Goal: Information Seeking & Learning: Find contact information

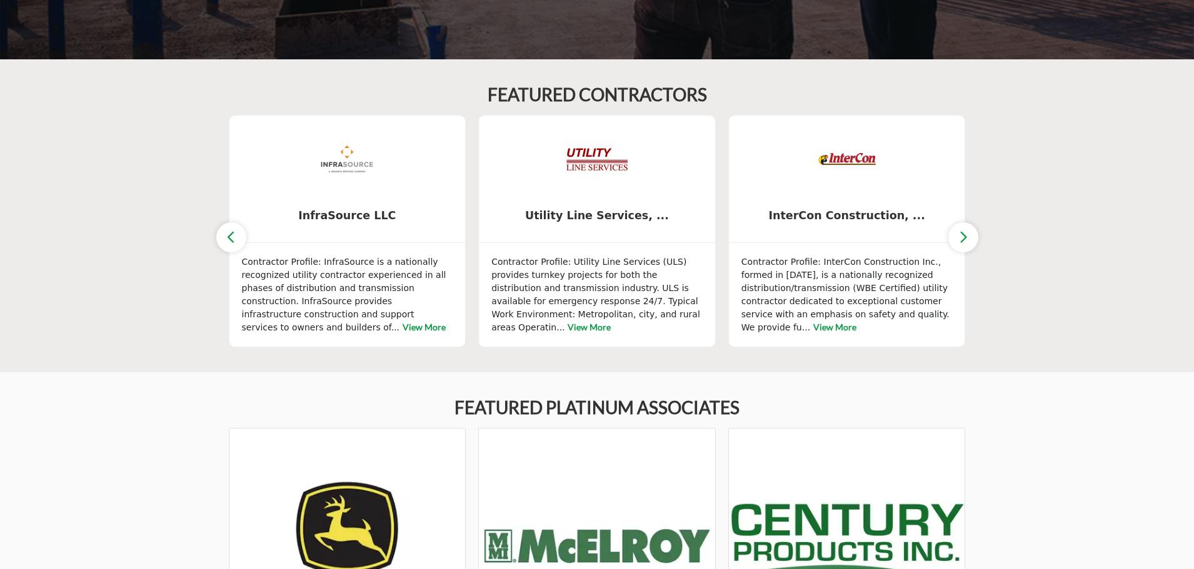
scroll to position [563, 0]
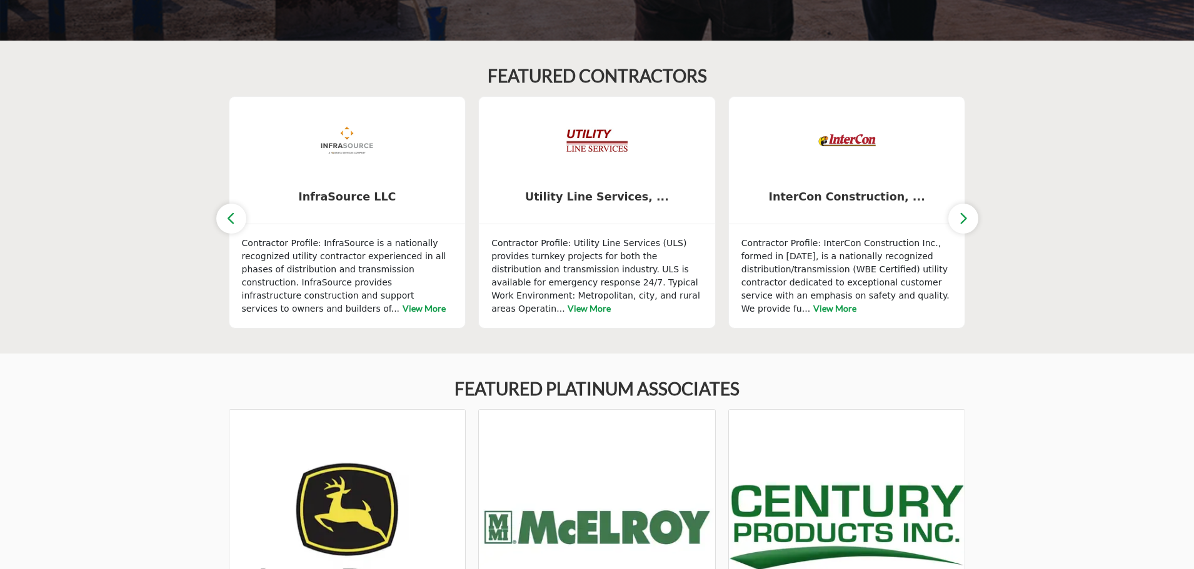
click at [967, 221] on icon "button" at bounding box center [963, 219] width 10 height 16
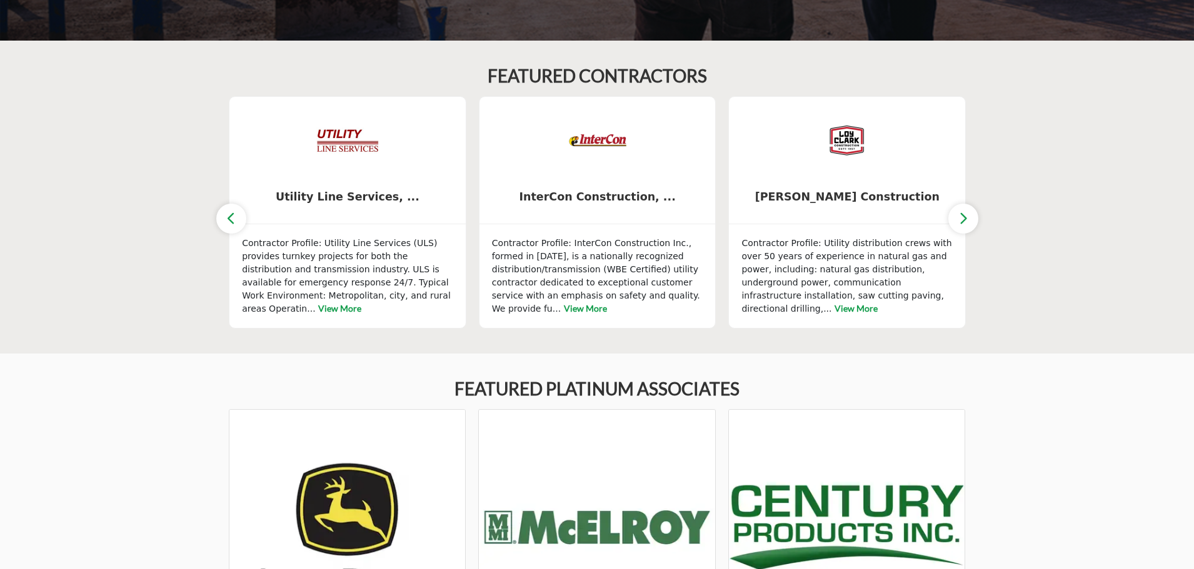
click at [966, 223] on icon "button" at bounding box center [963, 219] width 10 height 16
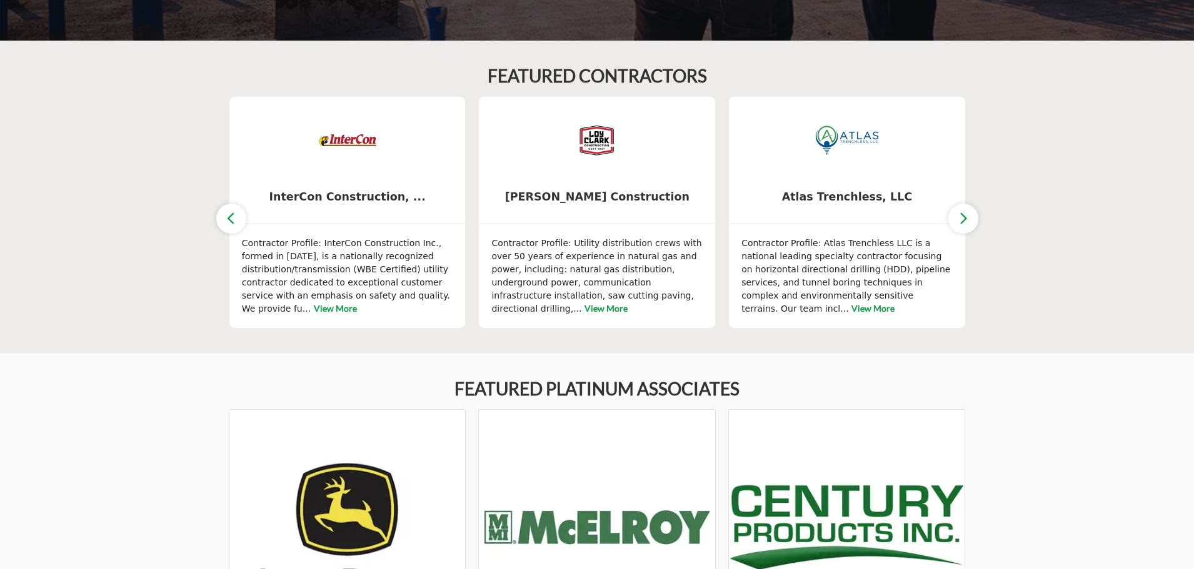
click at [966, 223] on icon "button" at bounding box center [963, 219] width 10 height 16
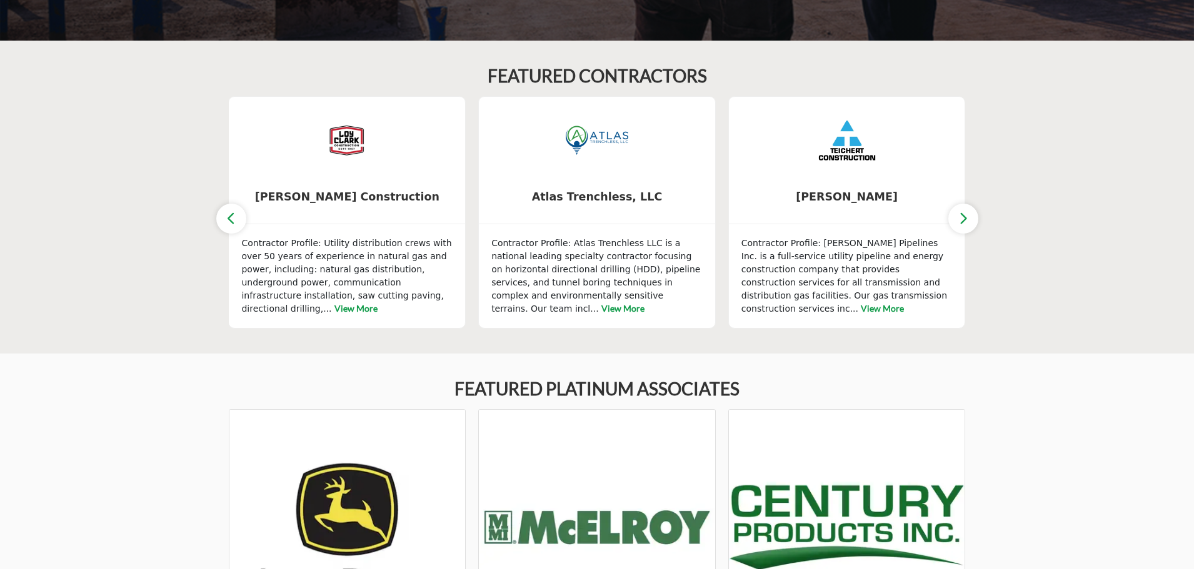
click at [966, 224] on icon "button" at bounding box center [963, 219] width 10 height 16
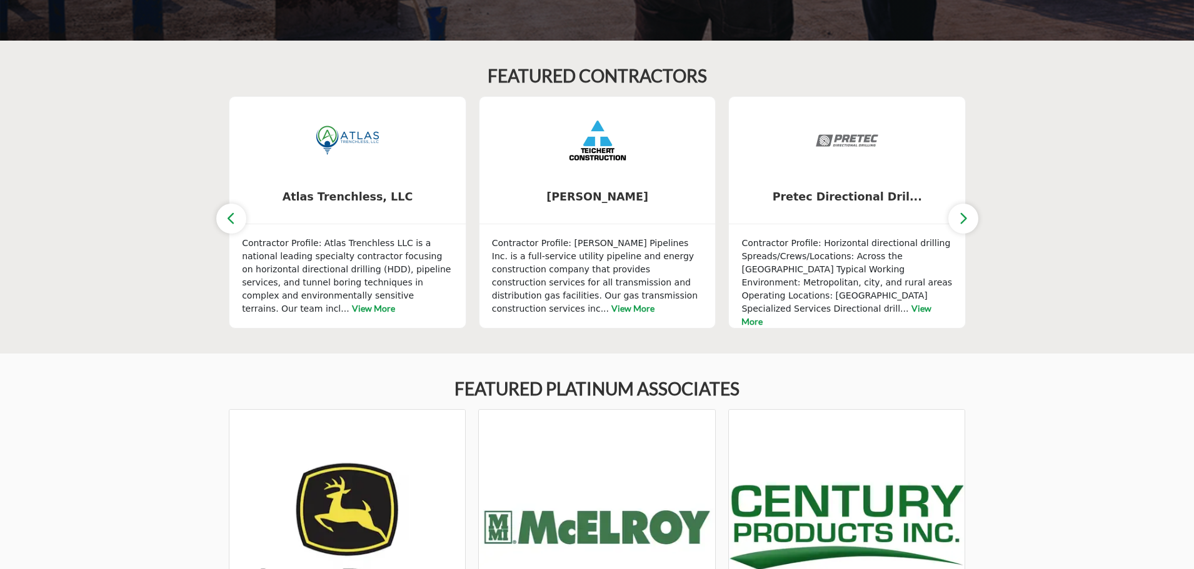
click at [966, 224] on icon "button" at bounding box center [963, 219] width 10 height 16
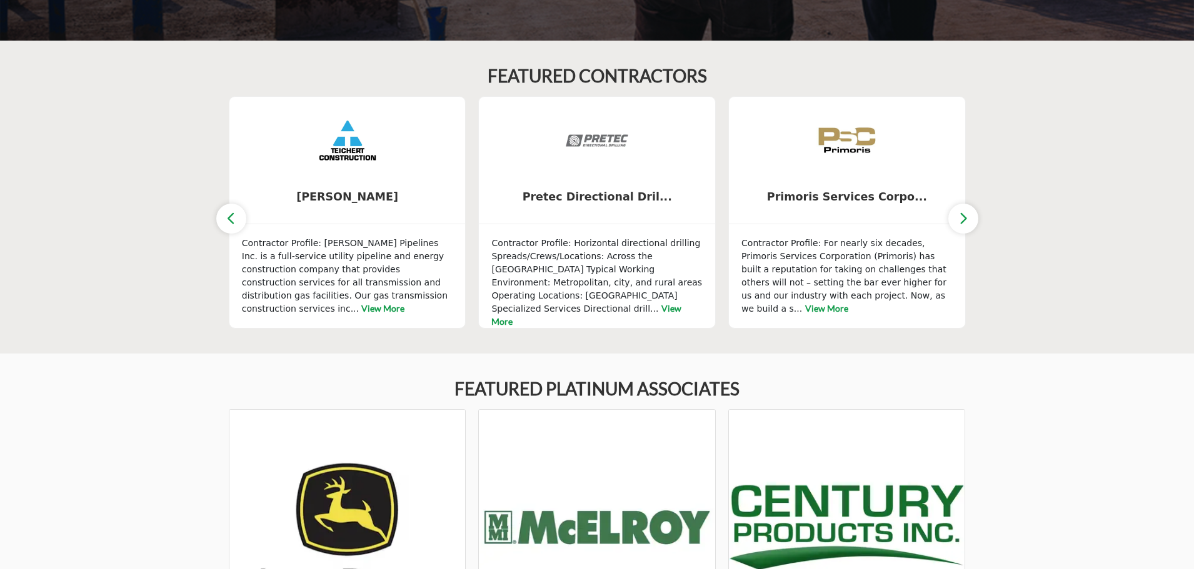
click at [966, 224] on icon "button" at bounding box center [963, 219] width 10 height 16
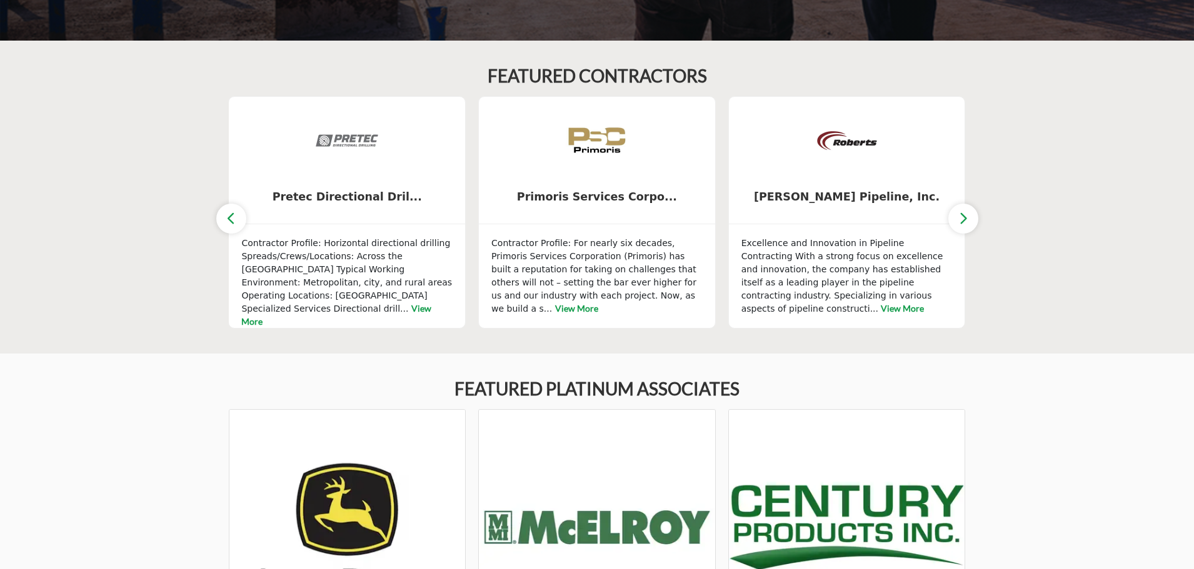
click at [965, 224] on icon "button" at bounding box center [963, 219] width 10 height 16
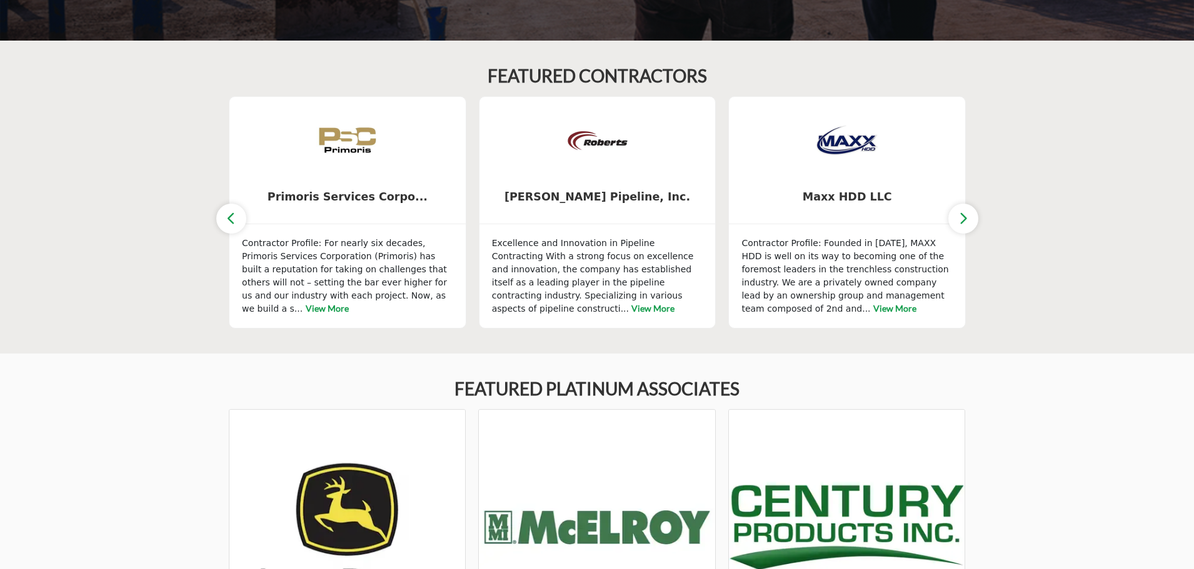
click at [964, 224] on icon "button" at bounding box center [963, 219] width 10 height 16
click at [956, 218] on button "button" at bounding box center [963, 219] width 30 height 30
click at [956, 221] on button "button" at bounding box center [963, 219] width 30 height 30
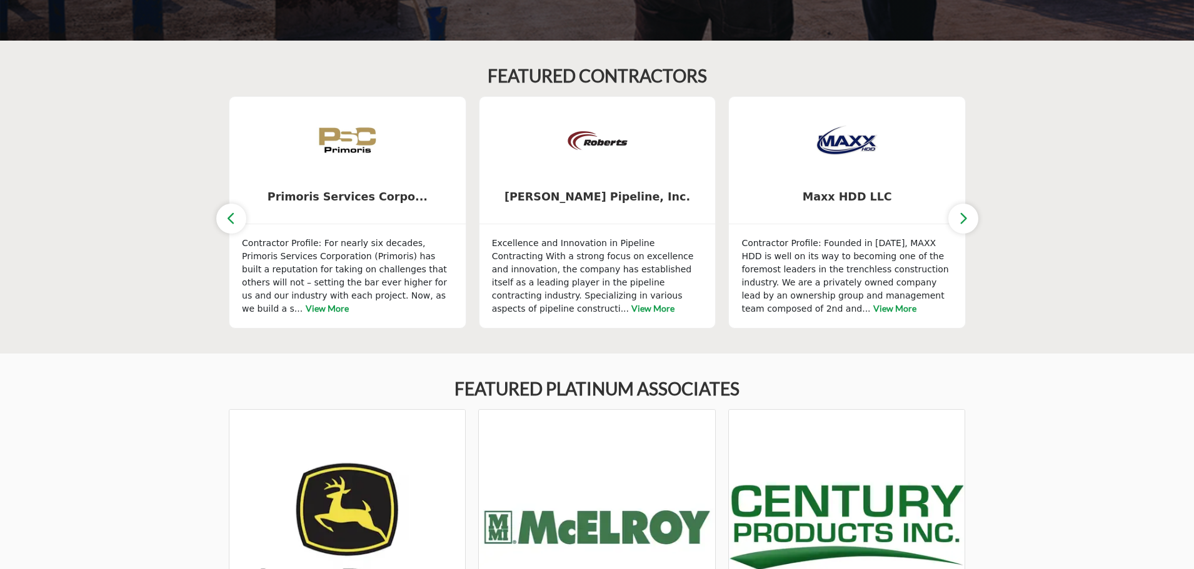
click at [956, 222] on button "button" at bounding box center [963, 219] width 30 height 30
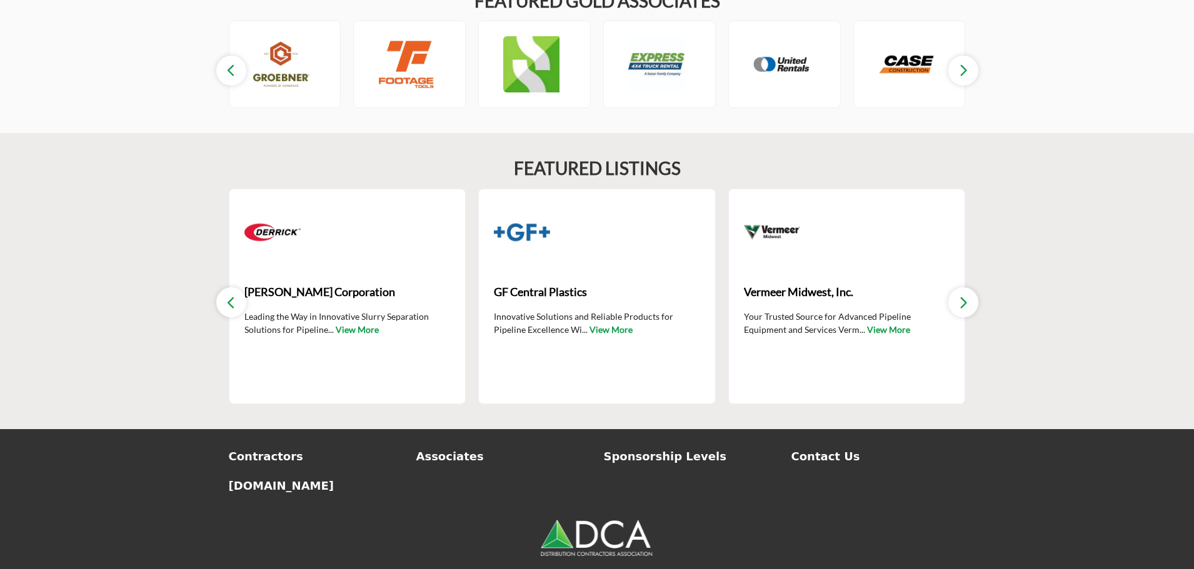
scroll to position [1813, 0]
click at [960, 294] on icon "button" at bounding box center [963, 302] width 10 height 16
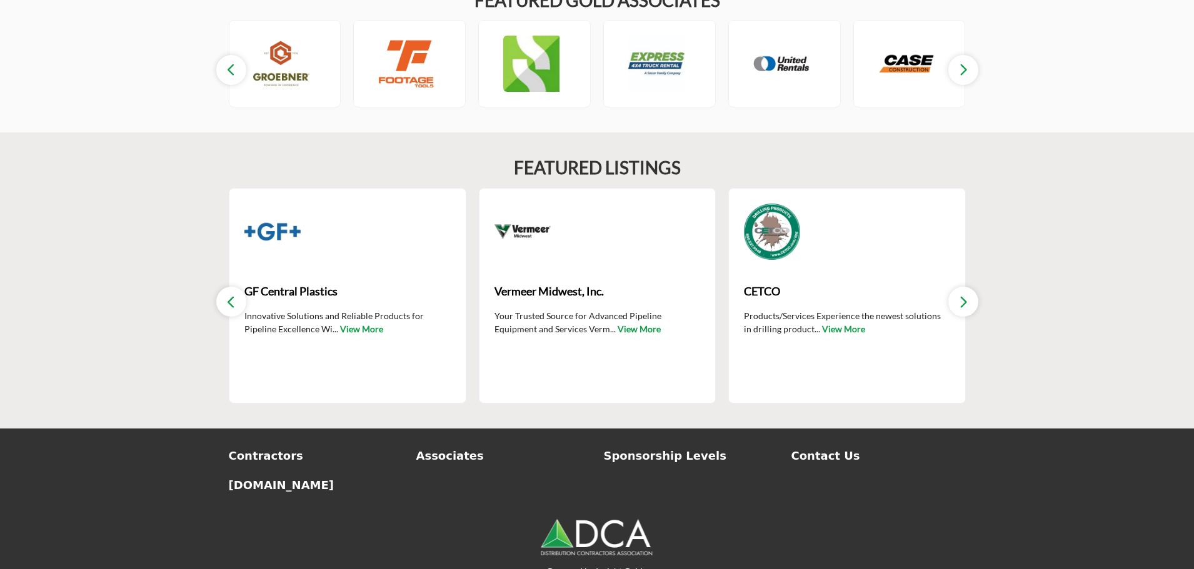
click at [958, 294] on icon "button" at bounding box center [963, 302] width 10 height 16
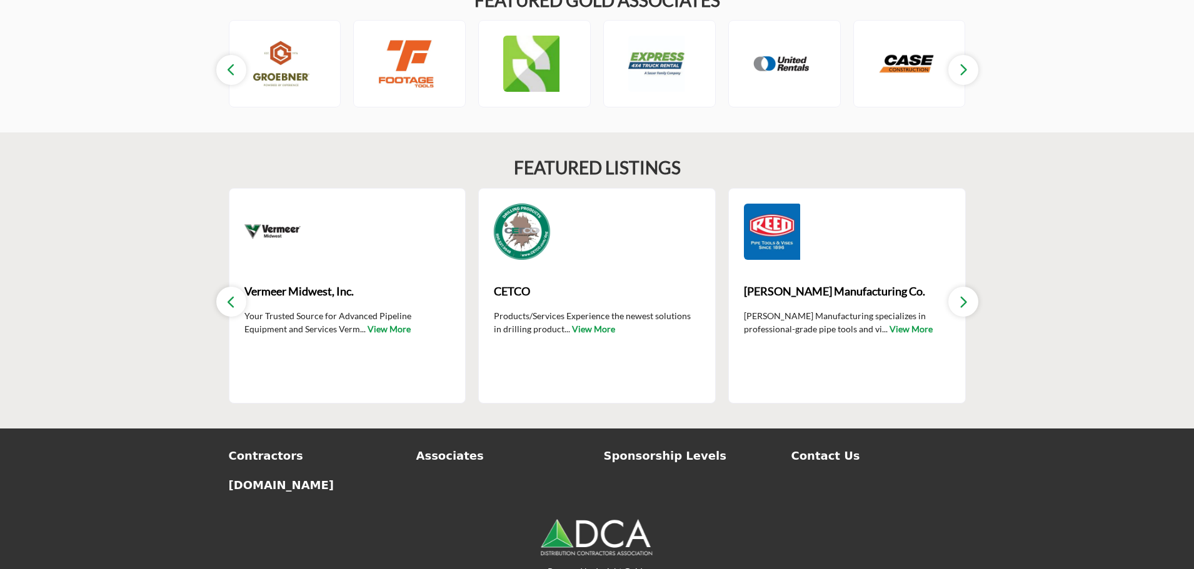
click at [958, 294] on icon "button" at bounding box center [963, 302] width 10 height 16
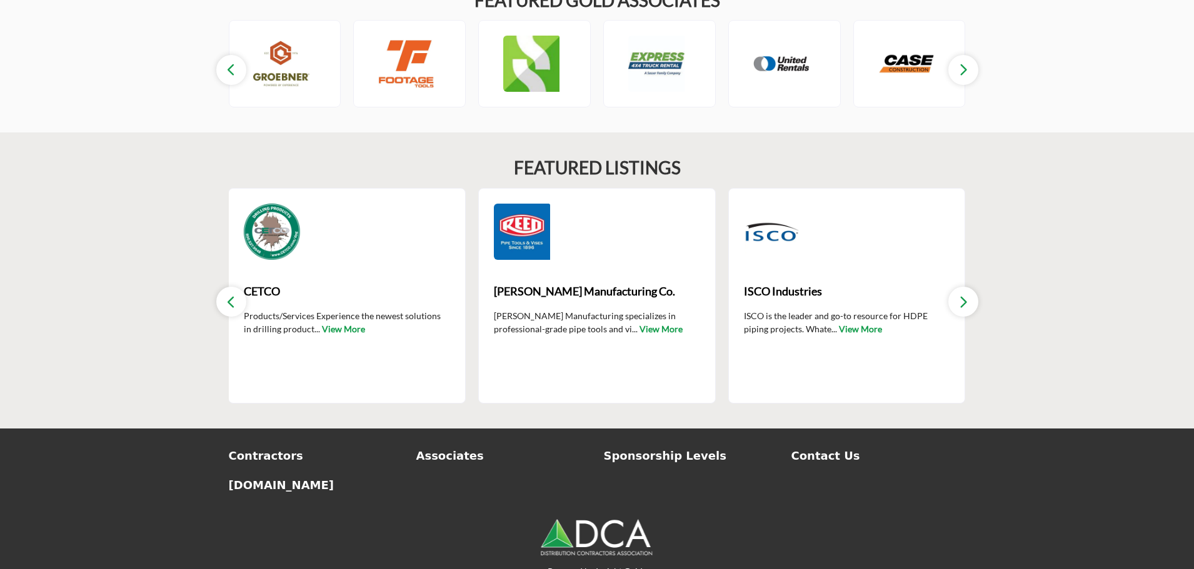
click at [958, 294] on icon "button" at bounding box center [963, 302] width 10 height 16
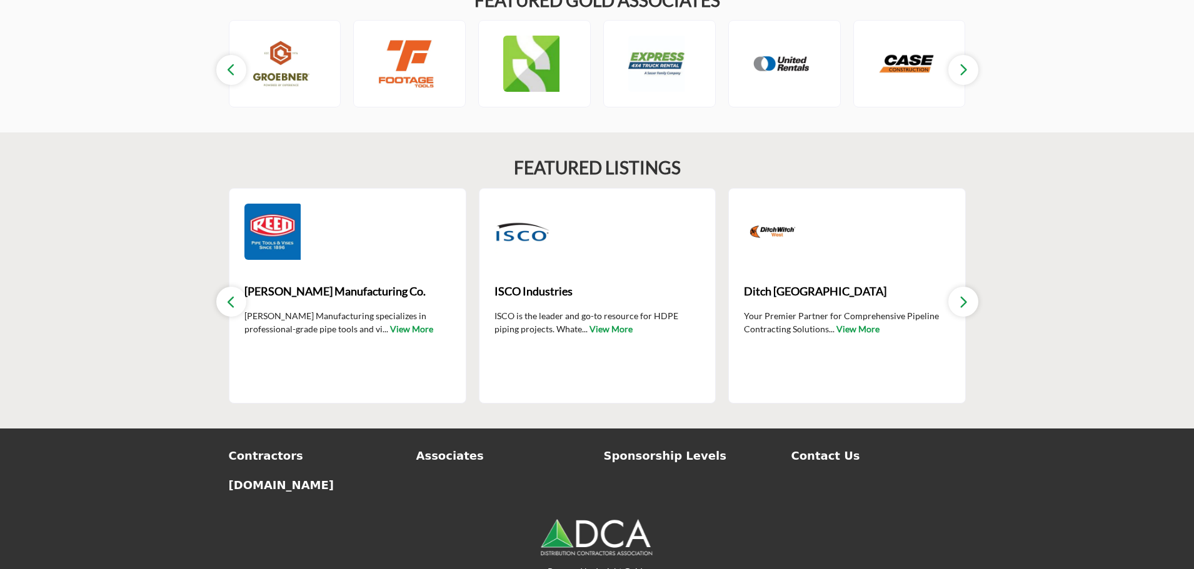
click at [958, 294] on icon "button" at bounding box center [963, 302] width 10 height 16
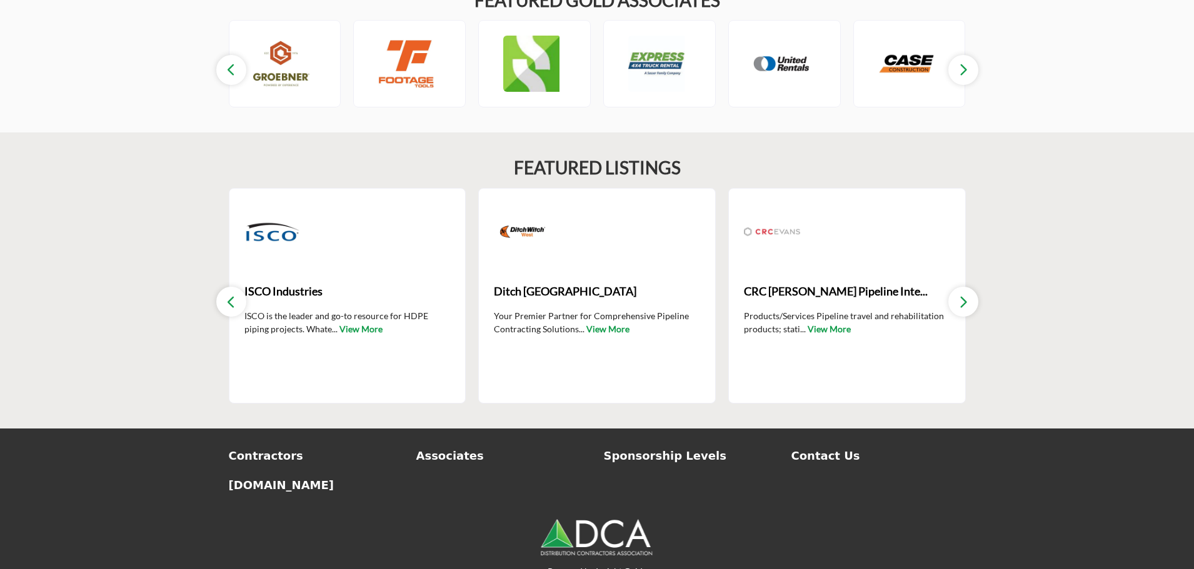
click at [957, 287] on button "button" at bounding box center [963, 302] width 30 height 30
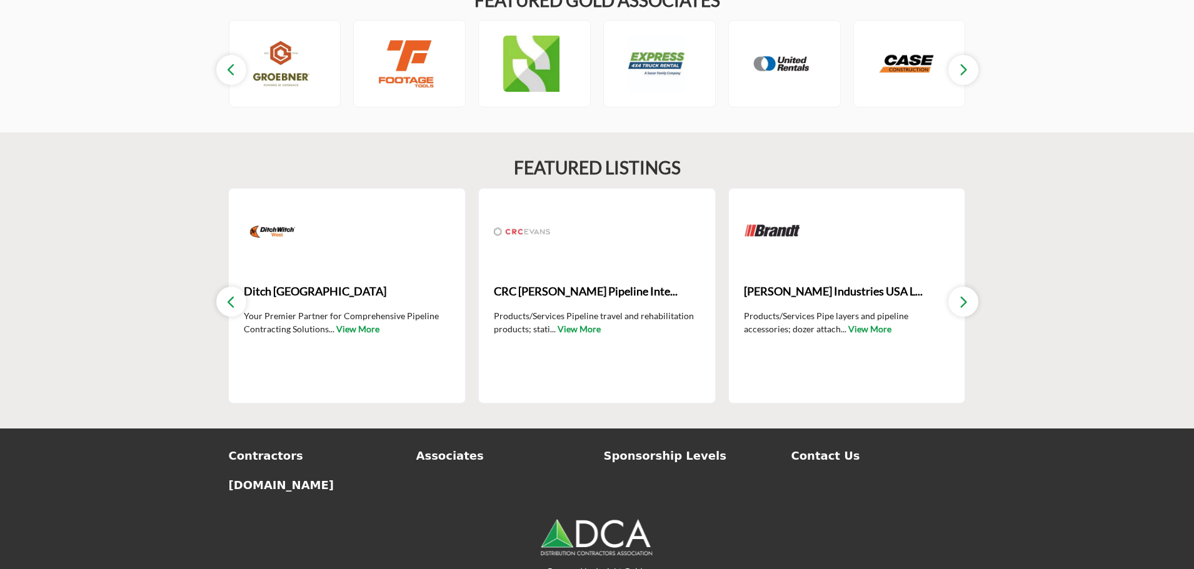
click at [956, 287] on button "button" at bounding box center [963, 302] width 30 height 30
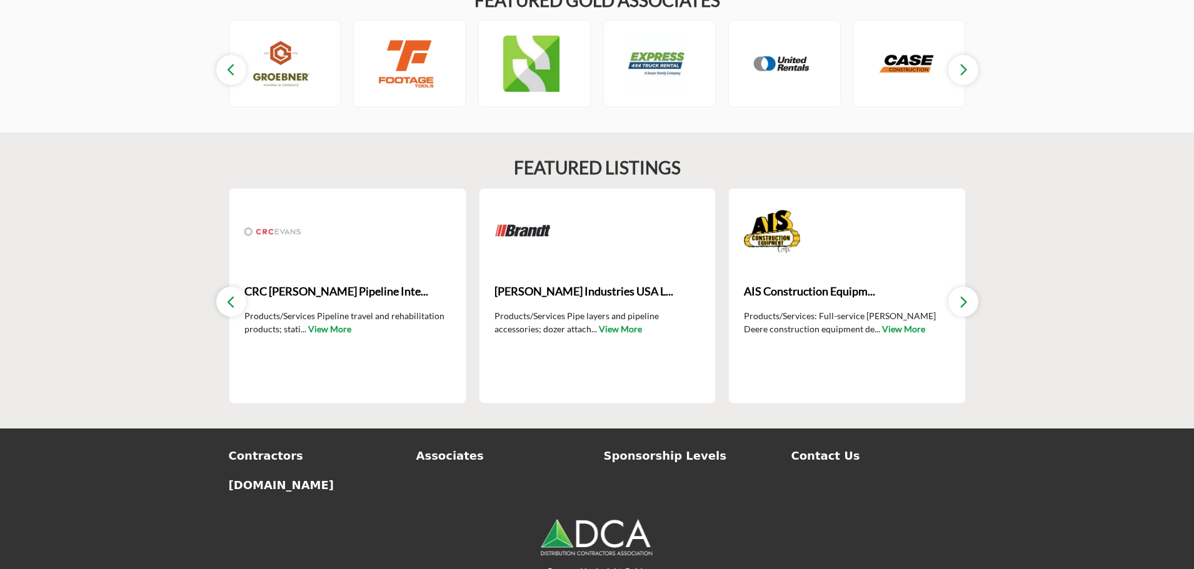
click at [954, 287] on button "button" at bounding box center [963, 302] width 30 height 30
click at [953, 287] on button "button" at bounding box center [963, 302] width 30 height 30
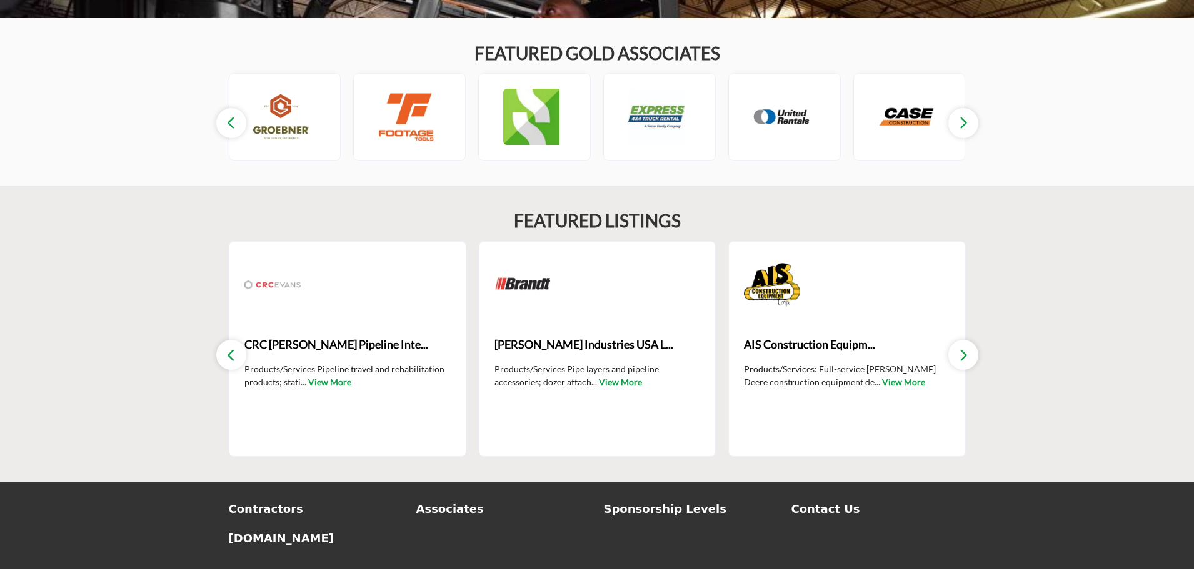
scroll to position [1666, 0]
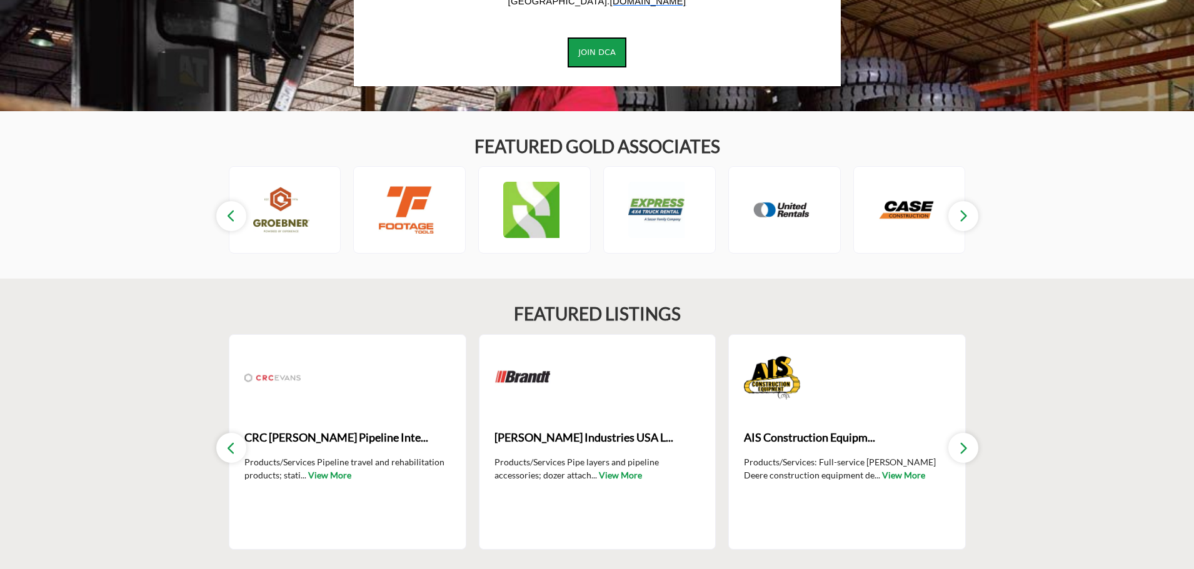
click at [965, 208] on icon "button" at bounding box center [963, 216] width 10 height 16
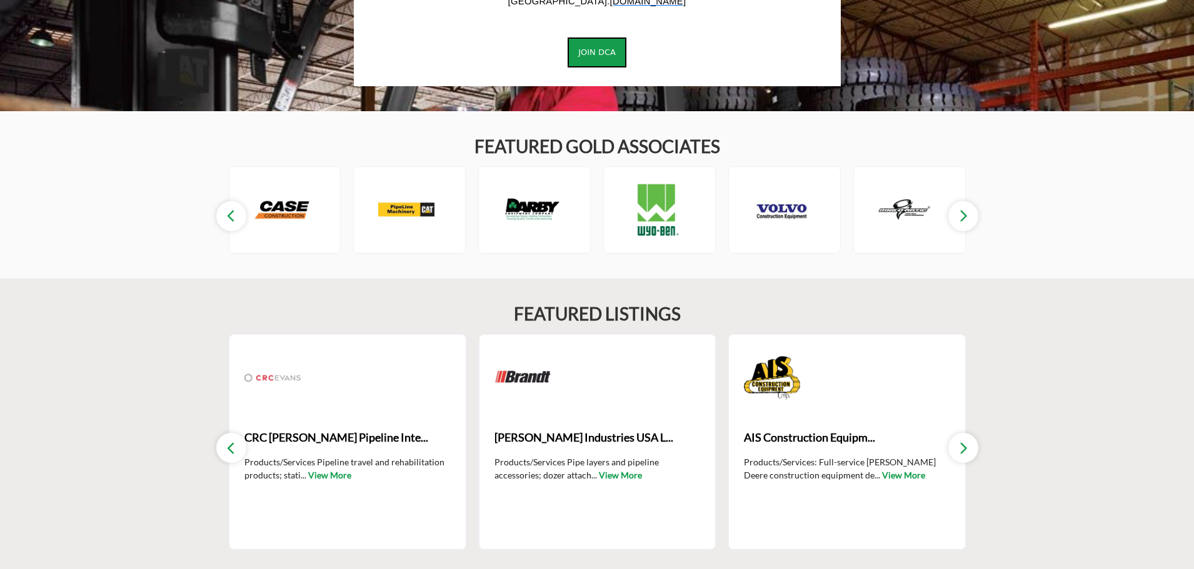
click at [965, 208] on icon "button" at bounding box center [963, 216] width 10 height 16
click at [954, 201] on button "button" at bounding box center [963, 216] width 30 height 30
click at [946, 199] on div at bounding box center [909, 210] width 81 height 56
drag, startPoint x: 954, startPoint y: 186, endPoint x: 955, endPoint y: 198, distance: 11.3
click at [954, 201] on button "button" at bounding box center [963, 216] width 30 height 30
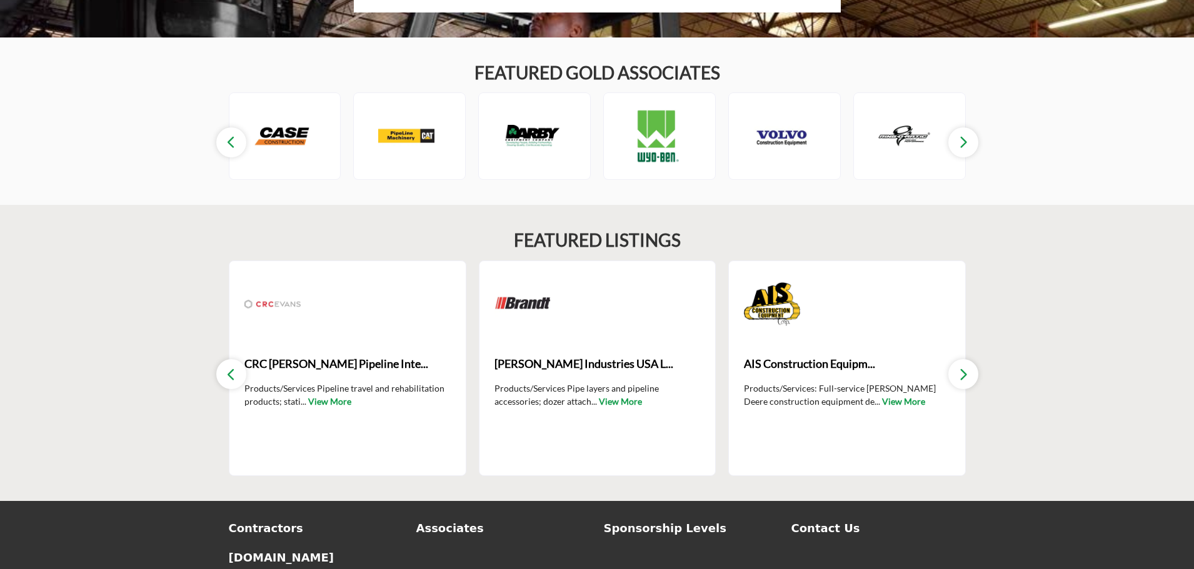
scroll to position [1854, 0]
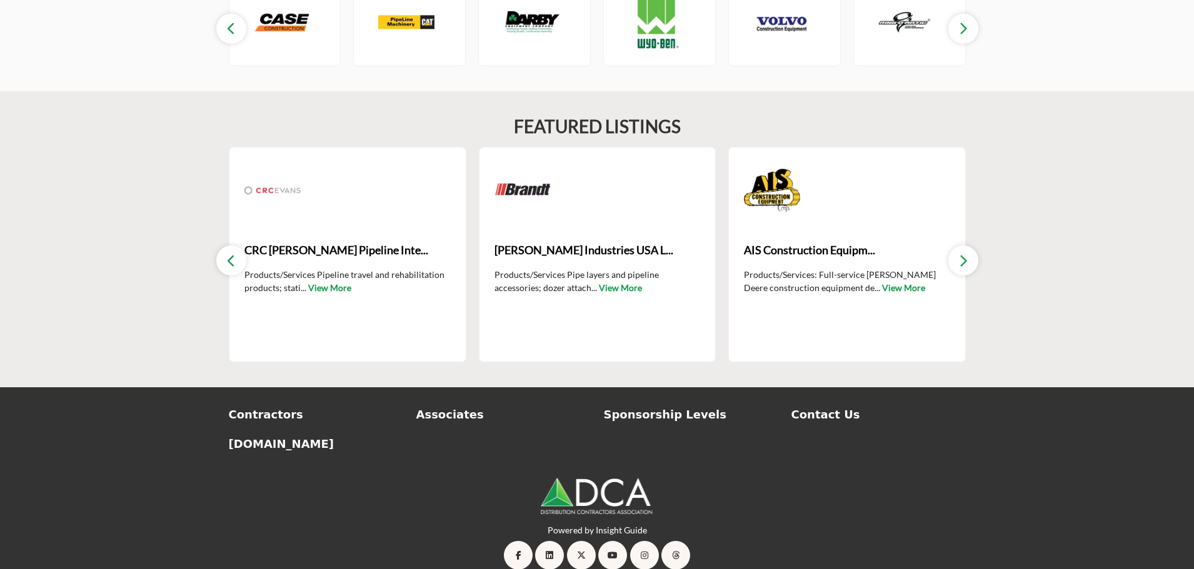
click at [961, 253] on icon "button" at bounding box center [963, 261] width 10 height 16
click at [960, 253] on icon "button" at bounding box center [963, 261] width 10 height 16
click at [222, 246] on button "button" at bounding box center [231, 261] width 30 height 30
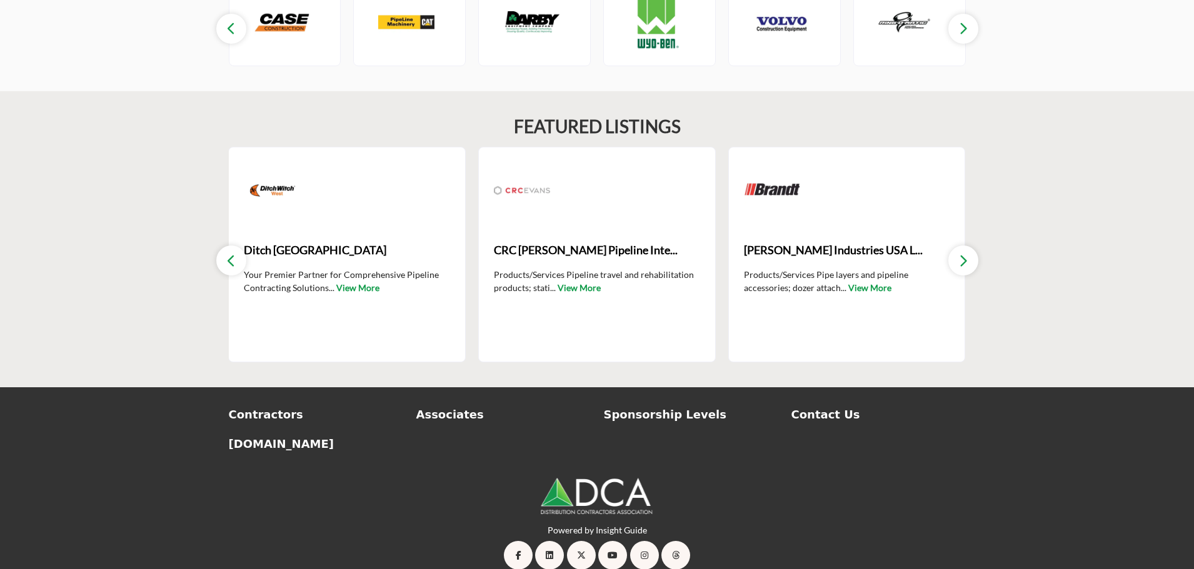
click at [223, 246] on button "button" at bounding box center [231, 261] width 30 height 30
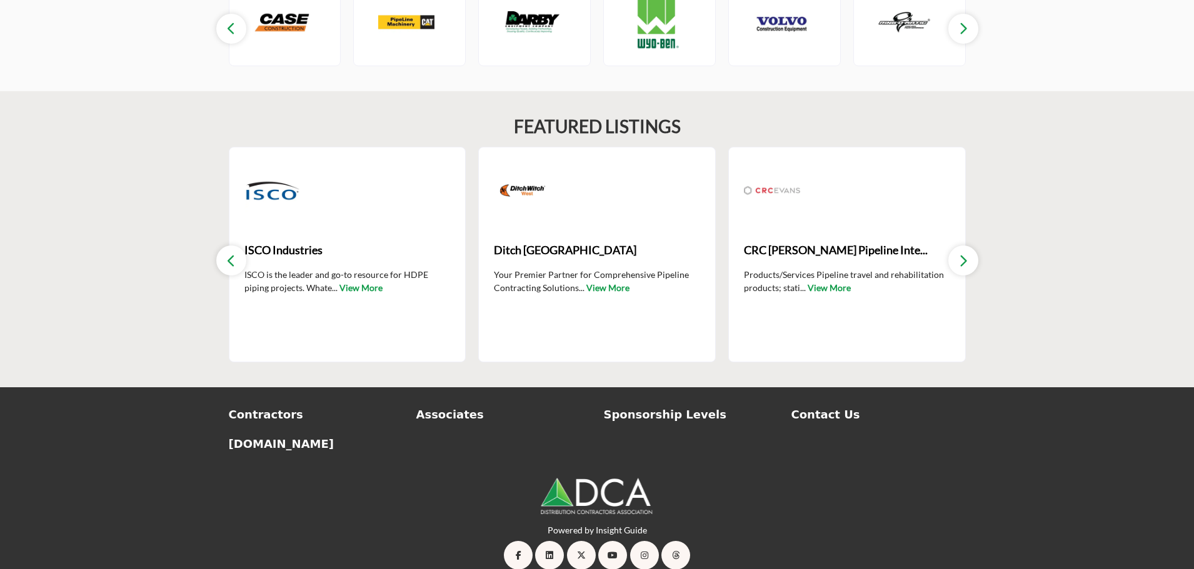
click at [224, 247] on button "button" at bounding box center [231, 261] width 30 height 30
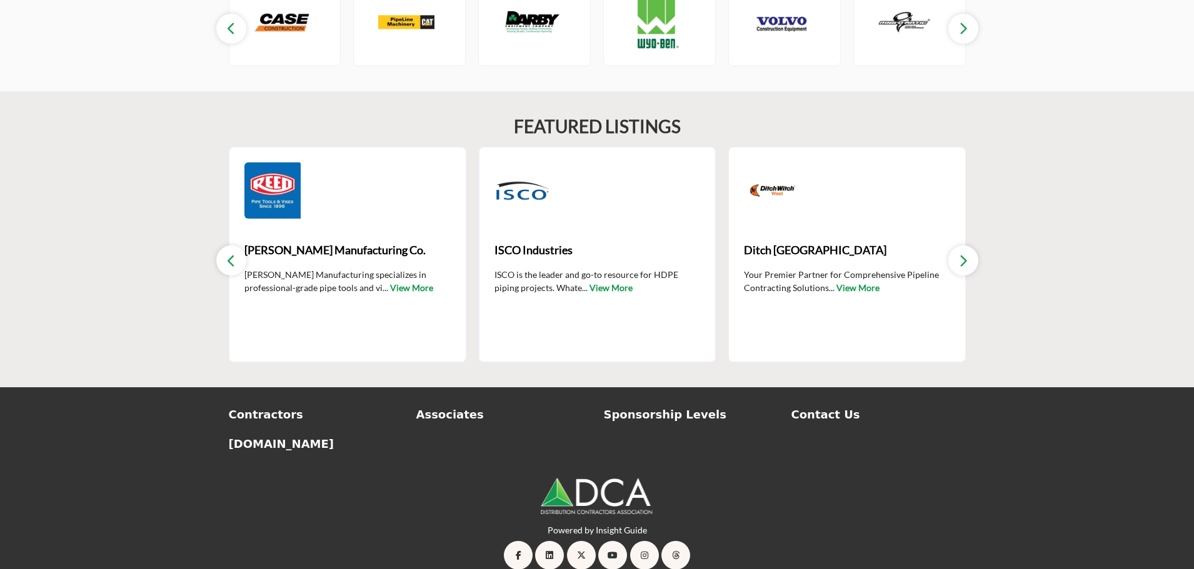
click at [226, 253] on icon "button" at bounding box center [231, 261] width 10 height 16
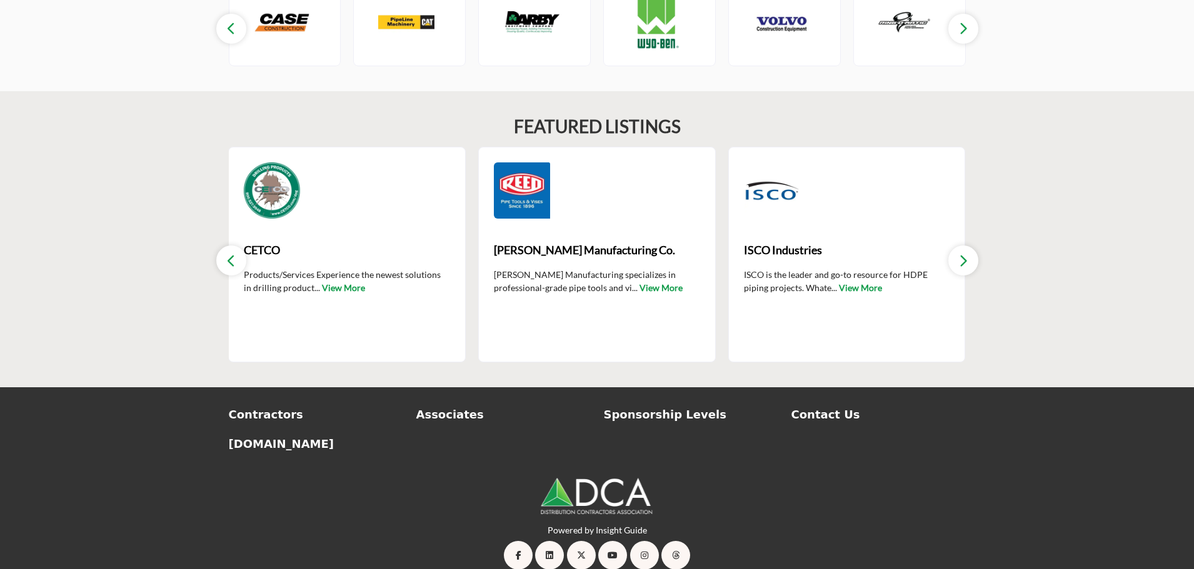
click at [226, 253] on icon "button" at bounding box center [231, 261] width 10 height 16
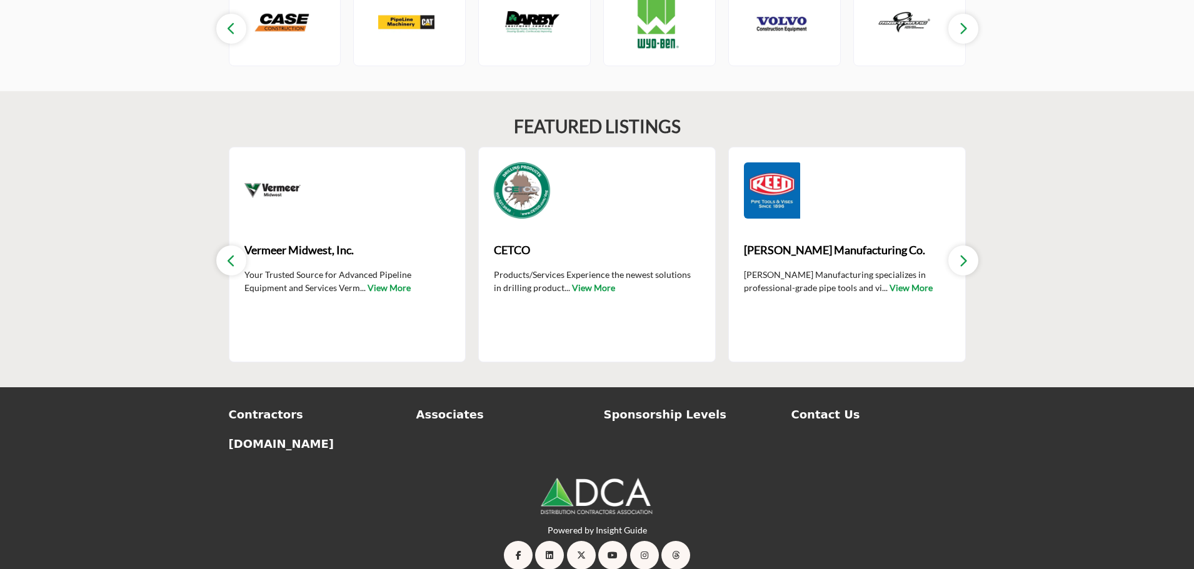
click at [226, 253] on icon "button" at bounding box center [231, 261] width 10 height 16
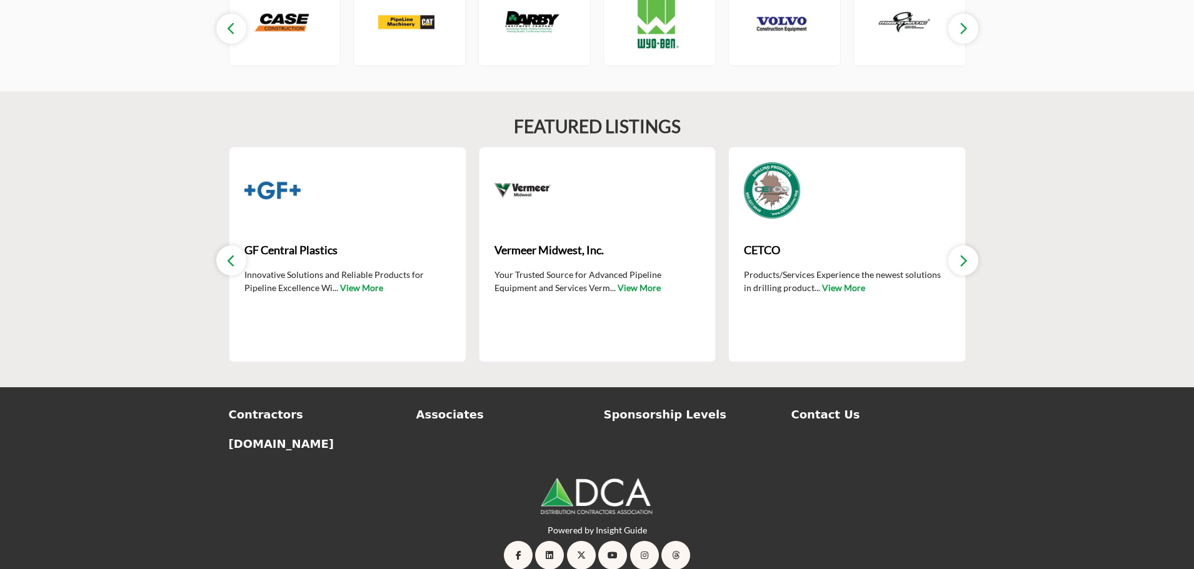
click at [226, 253] on icon "button" at bounding box center [231, 261] width 10 height 16
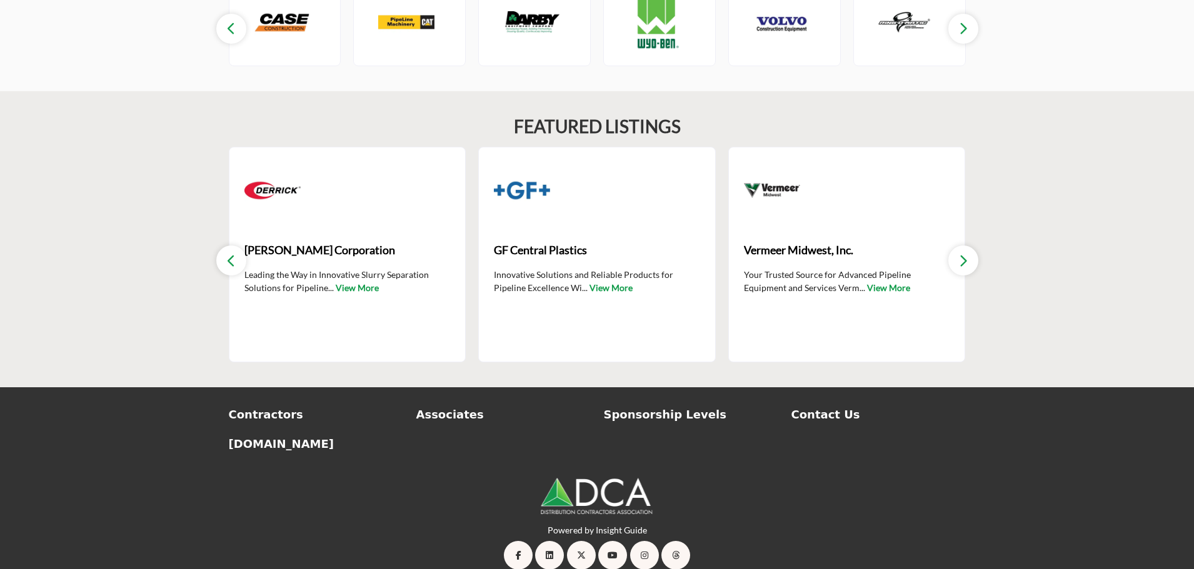
click at [226, 253] on icon "button" at bounding box center [231, 261] width 10 height 16
drag, startPoint x: 226, startPoint y: 248, endPoint x: 233, endPoint y: 249, distance: 6.9
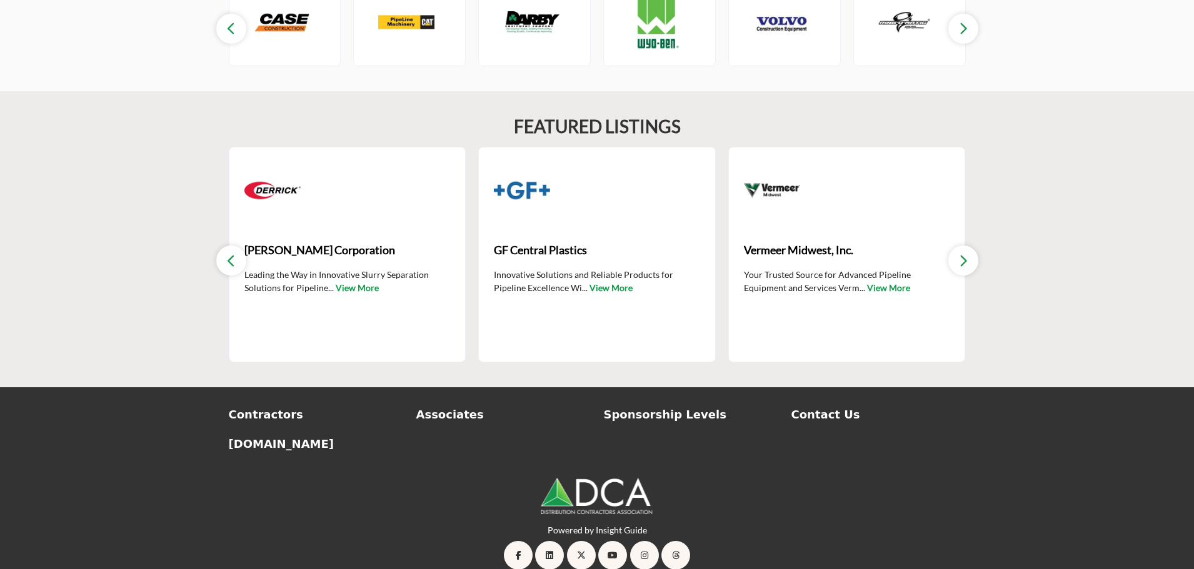
click at [228, 253] on icon "button" at bounding box center [231, 261] width 10 height 16
click at [233, 253] on icon "button" at bounding box center [231, 261] width 10 height 16
click at [963, 253] on icon "button" at bounding box center [963, 261] width 10 height 16
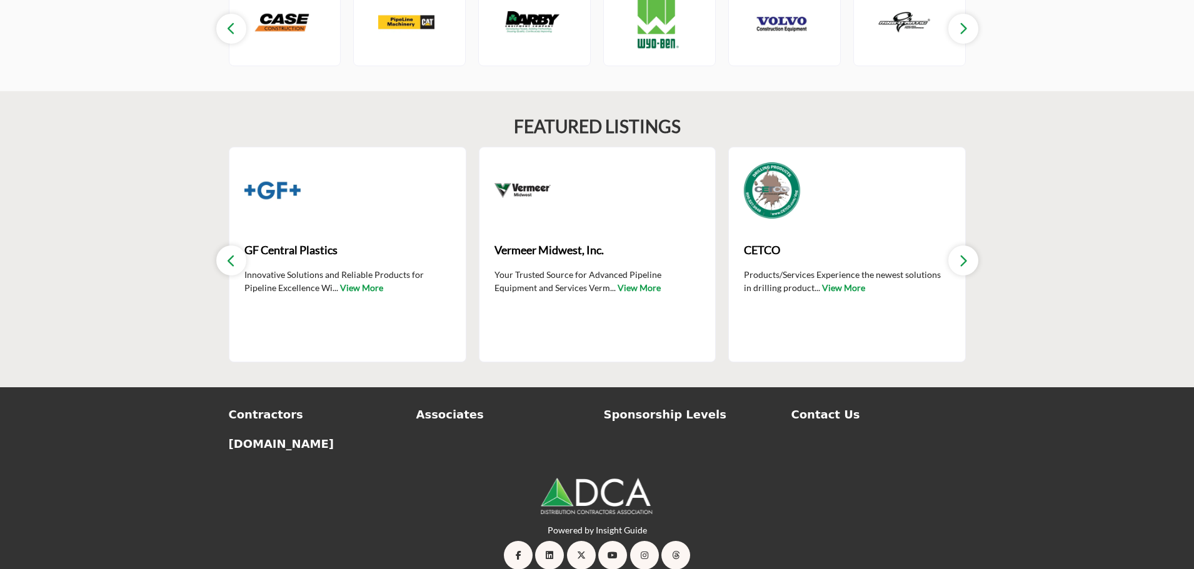
click at [962, 253] on icon "button" at bounding box center [963, 261] width 10 height 16
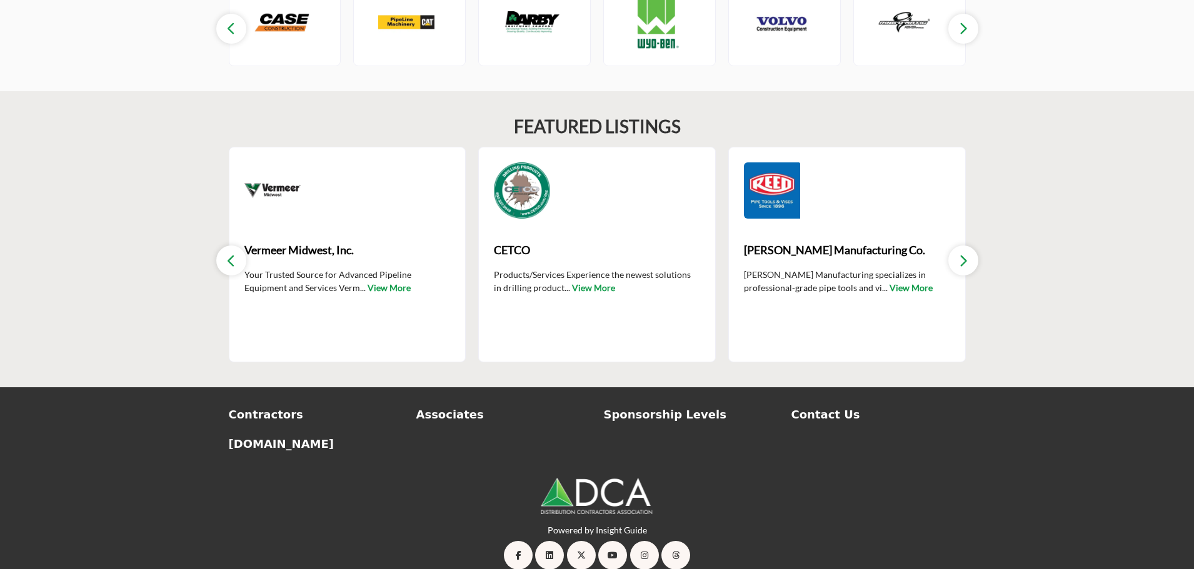
click at [962, 253] on icon "button" at bounding box center [963, 261] width 10 height 16
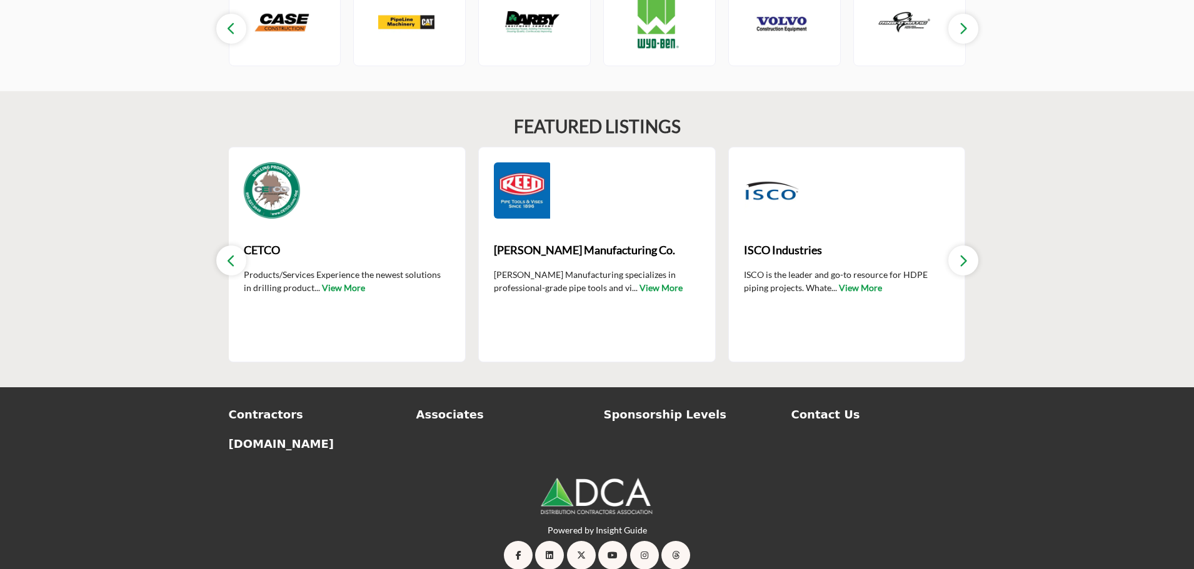
click at [963, 253] on icon "button" at bounding box center [963, 261] width 10 height 16
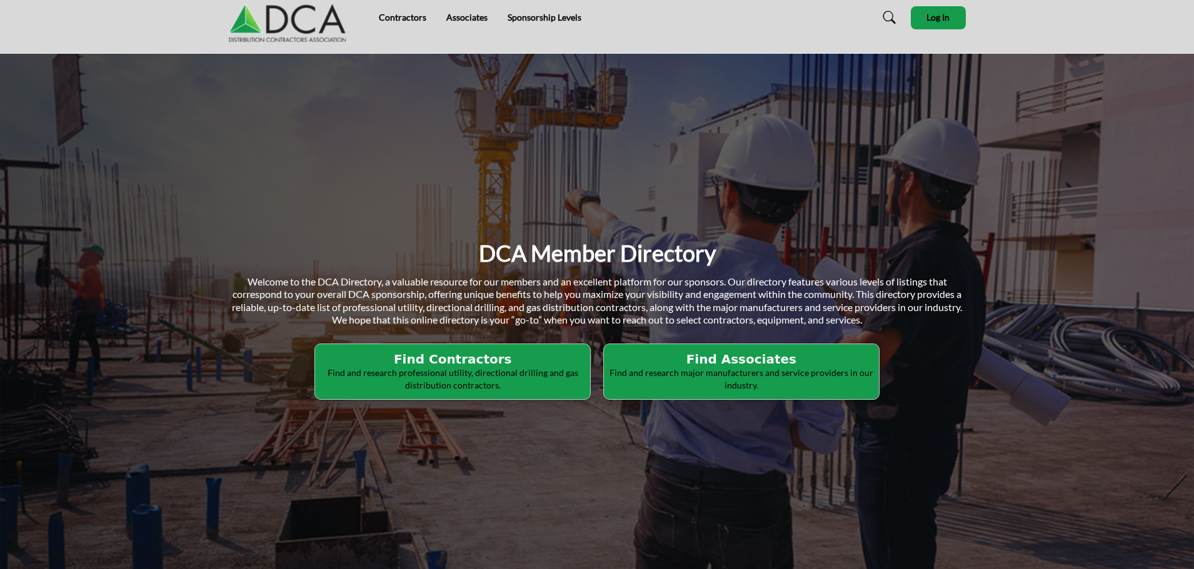
scroll to position [0, 0]
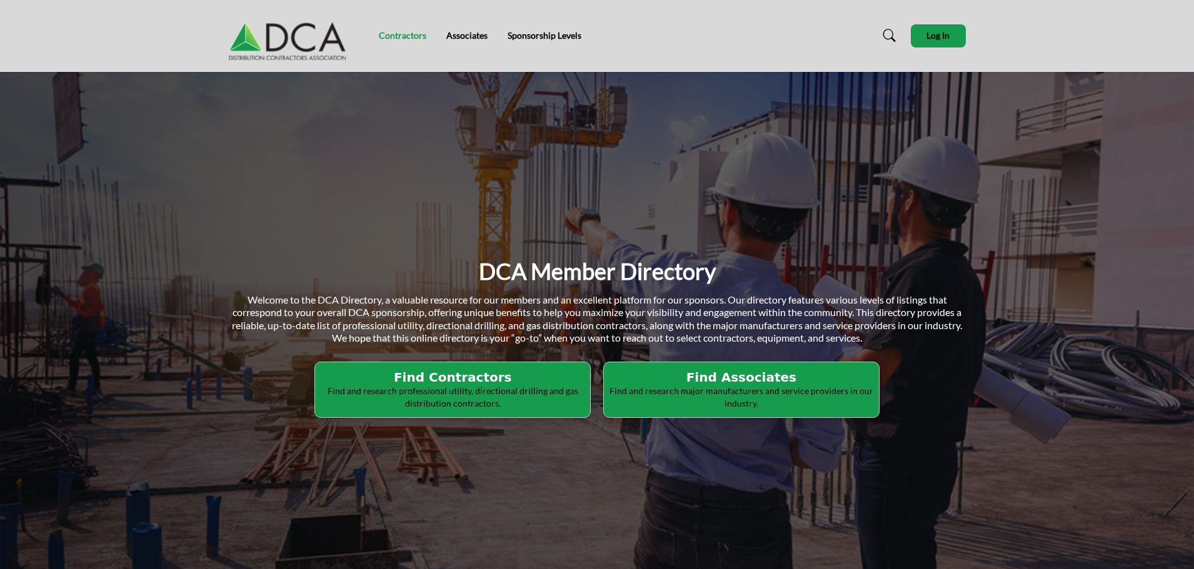
click at [396, 38] on link "Contractors" at bounding box center [403, 35] width 48 height 11
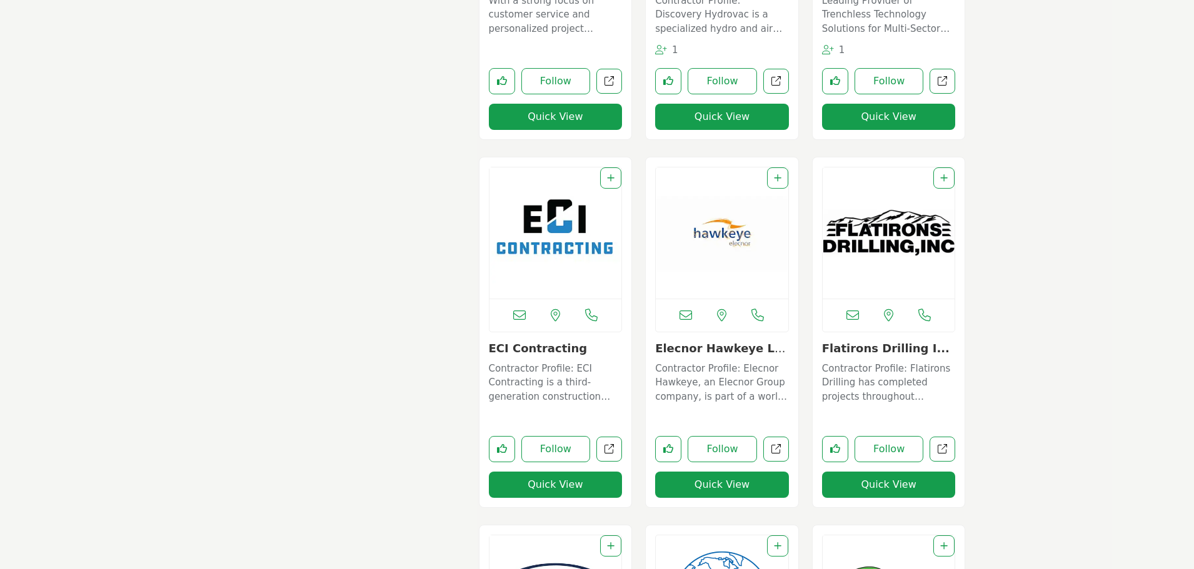
scroll to position [2063, 0]
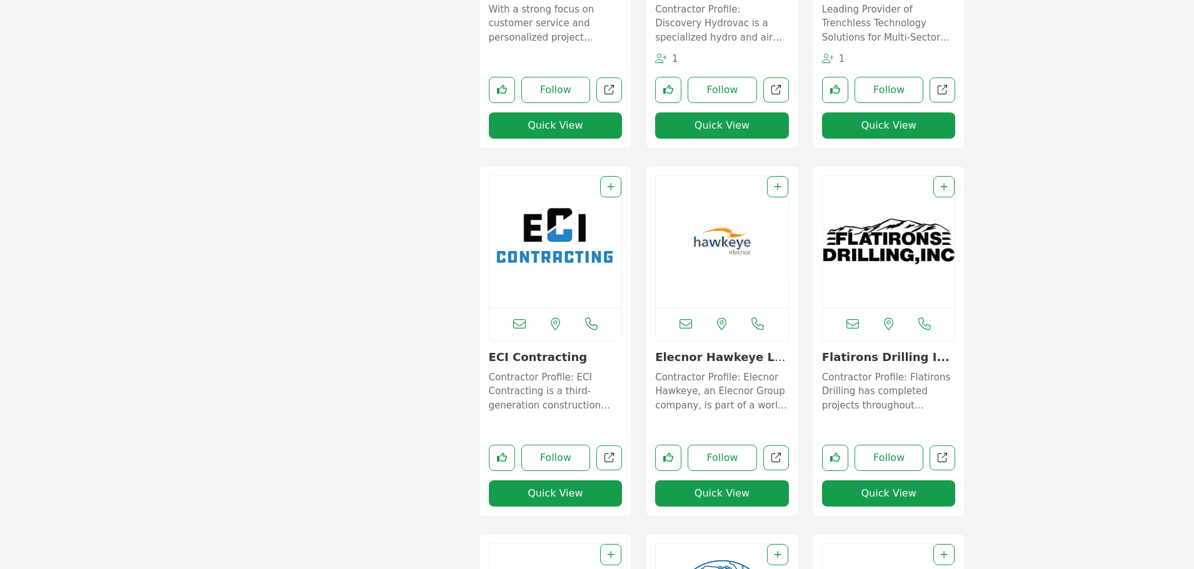
click at [594, 250] on img "Open Listing in new tab" at bounding box center [555, 241] width 133 height 131
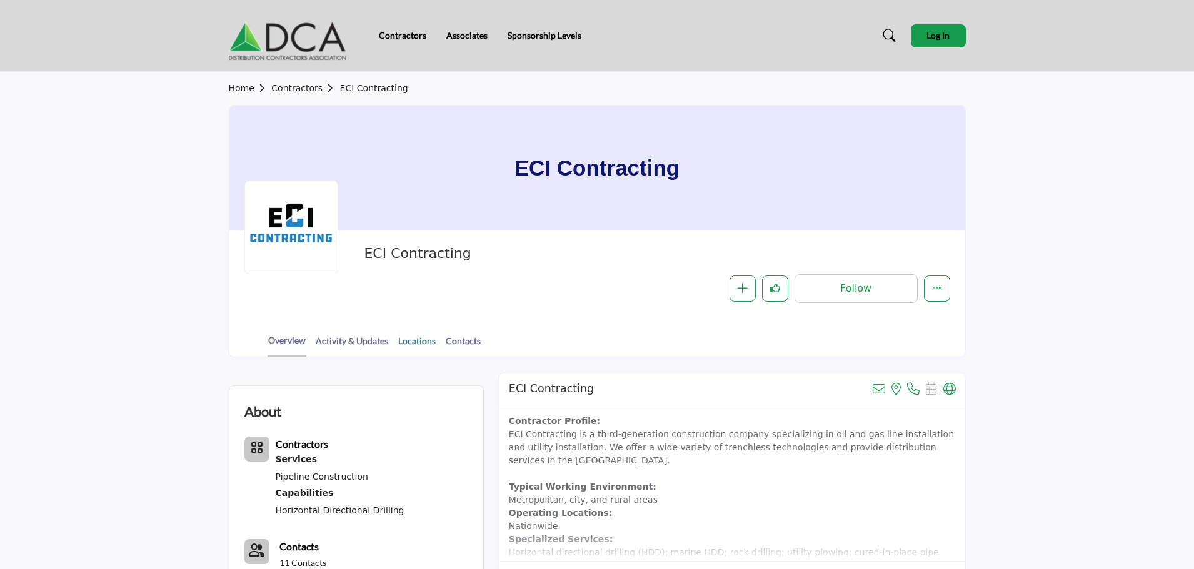
click at [408, 341] on link "Locations" at bounding box center [417, 345] width 39 height 22
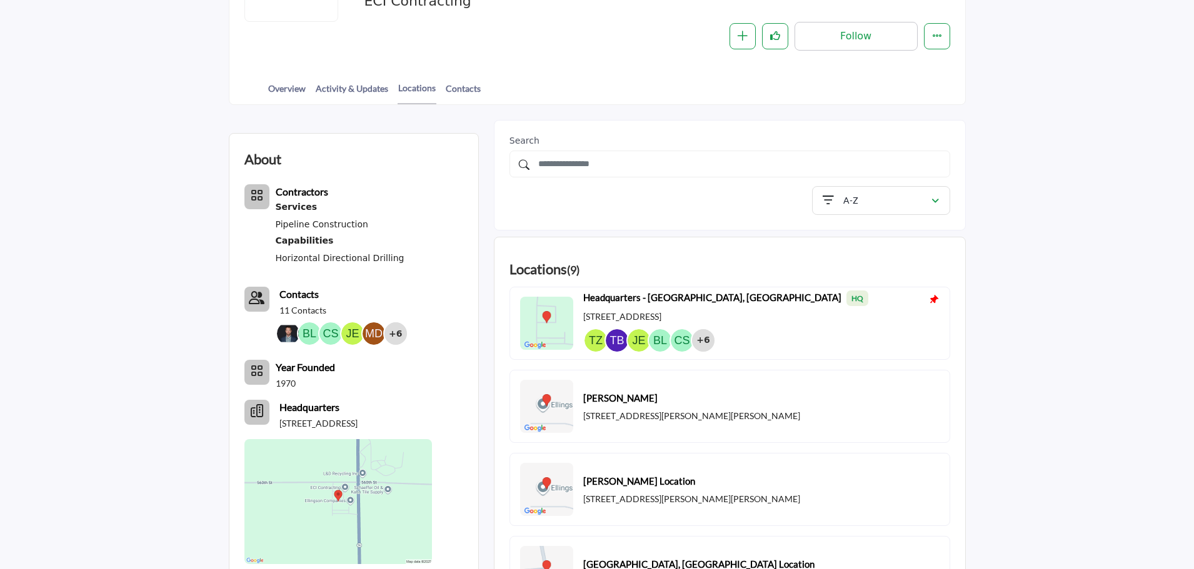
scroll to position [121, 0]
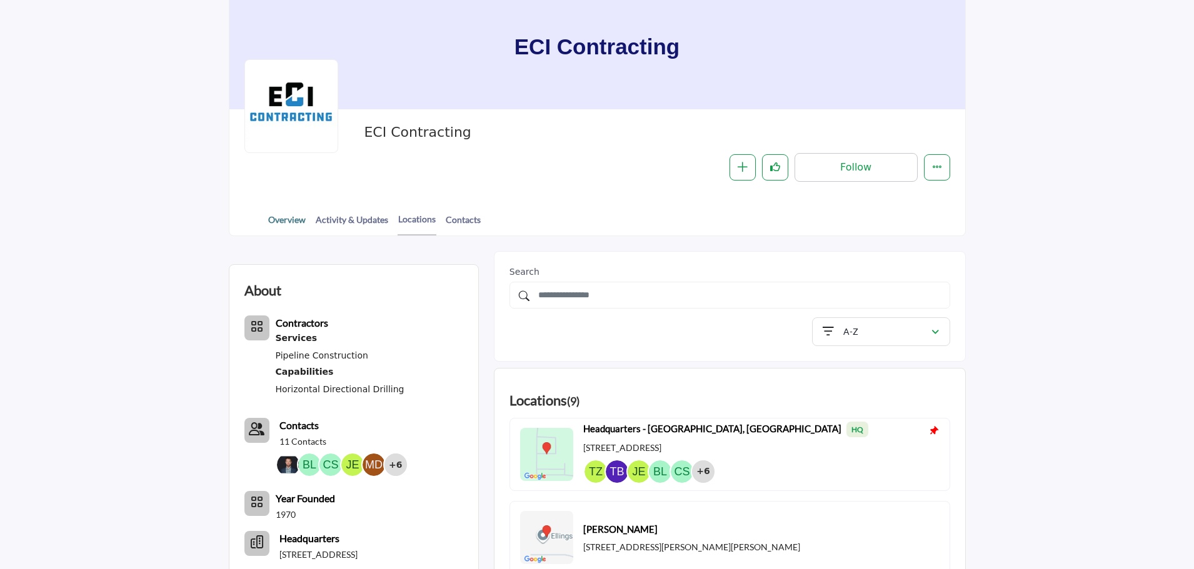
click at [286, 223] on link "Overview" at bounding box center [287, 224] width 39 height 22
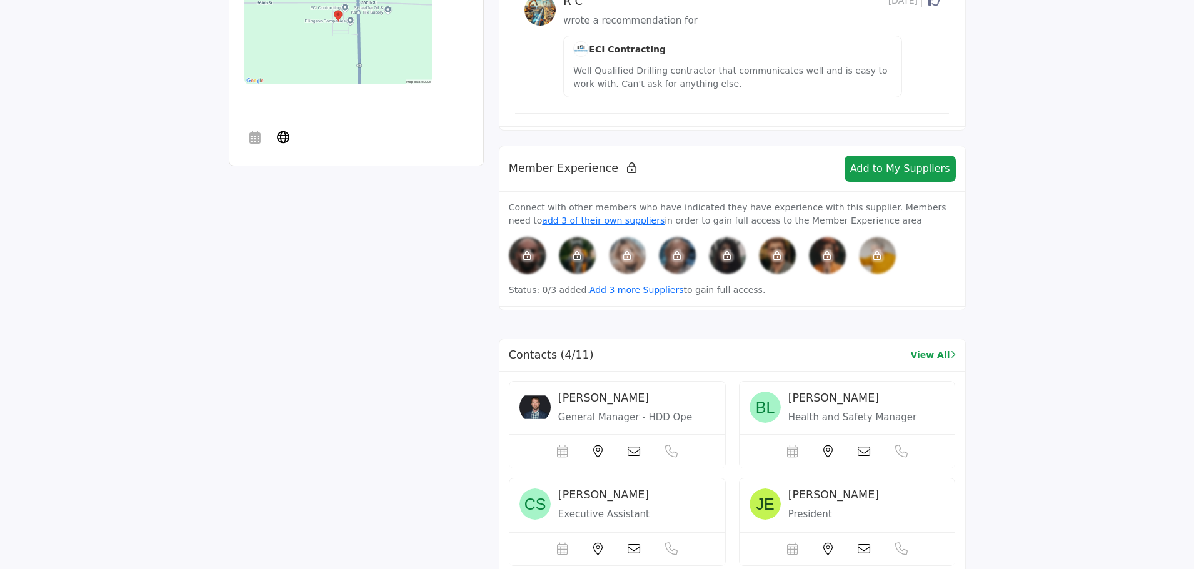
scroll to position [875, 0]
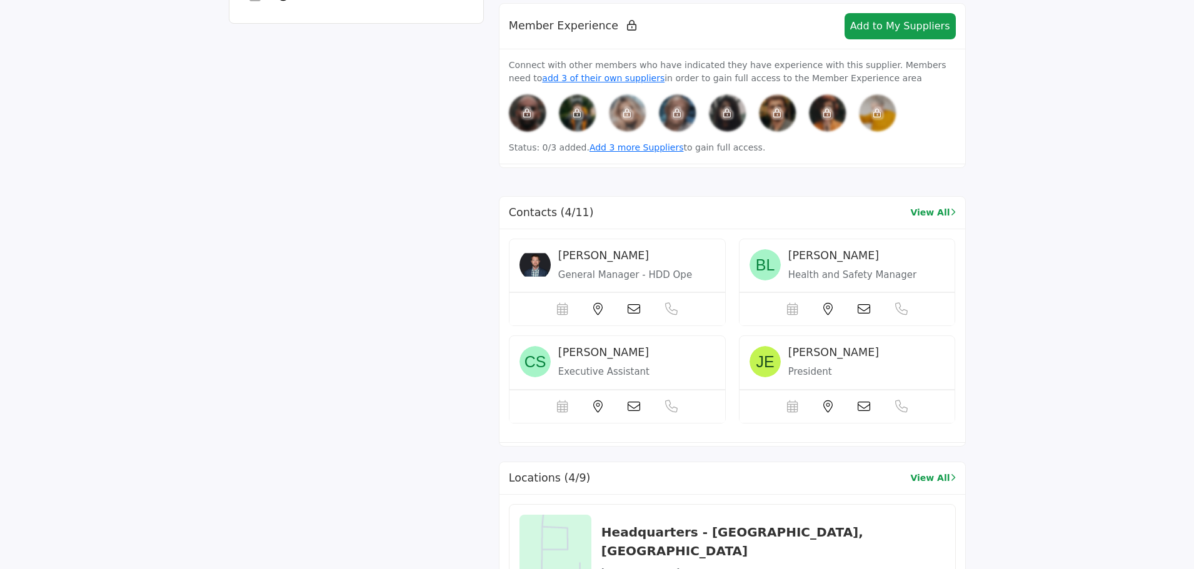
click at [649, 262] on span "[PERSON_NAME]" at bounding box center [603, 255] width 91 height 13
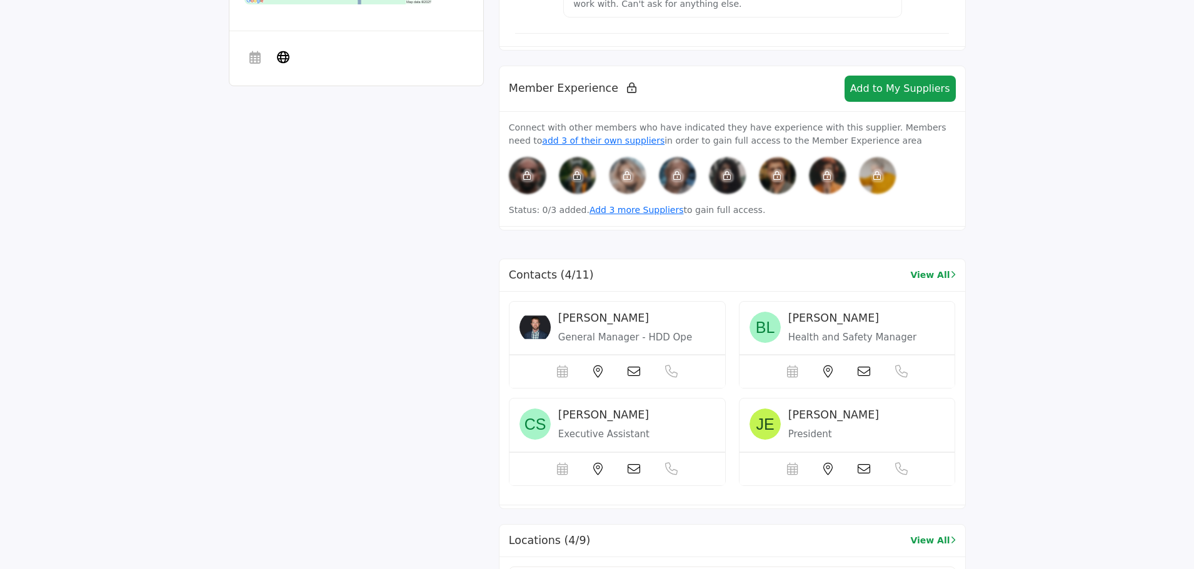
click at [689, 178] on img at bounding box center [678, 176] width 38 height 38
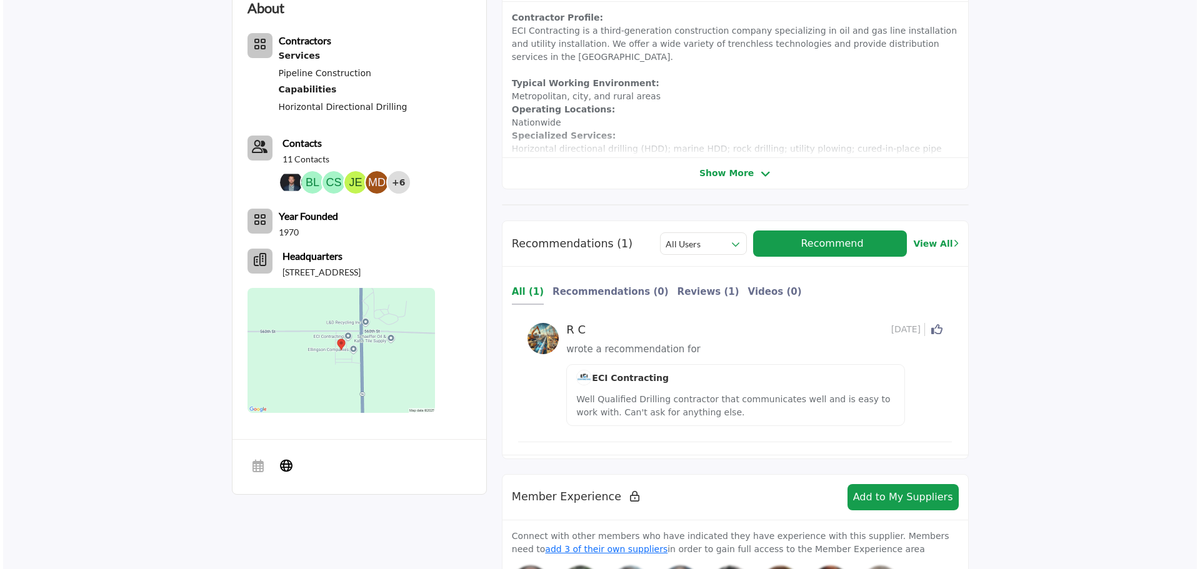
scroll to position [375, 0]
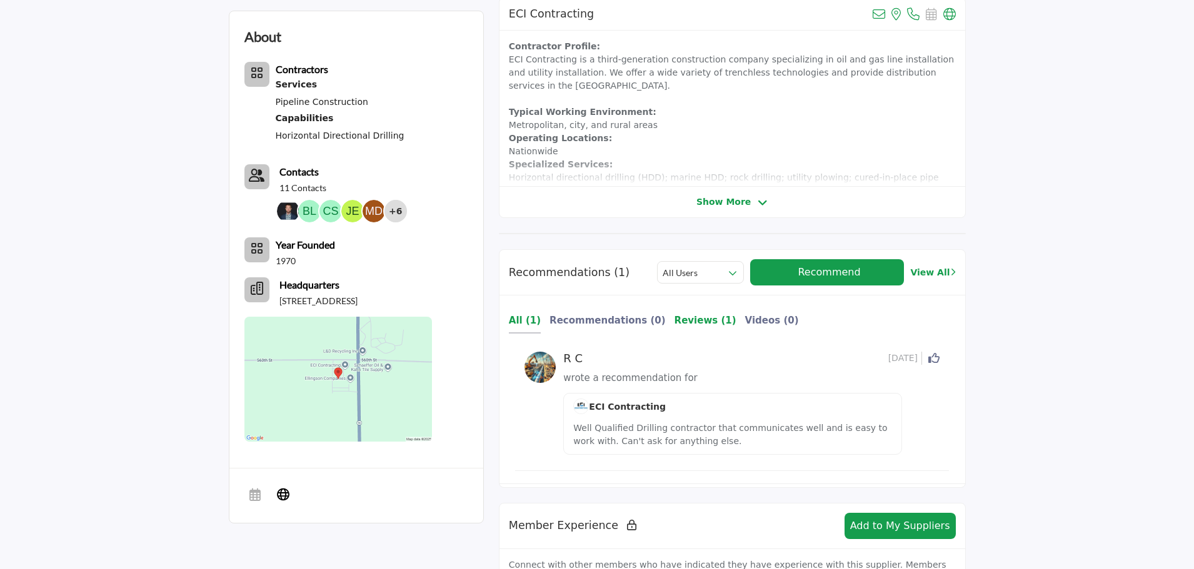
click at [674, 318] on b "Reviews (1)" at bounding box center [705, 320] width 62 height 11
click at [330, 208] on img at bounding box center [330, 211] width 23 height 23
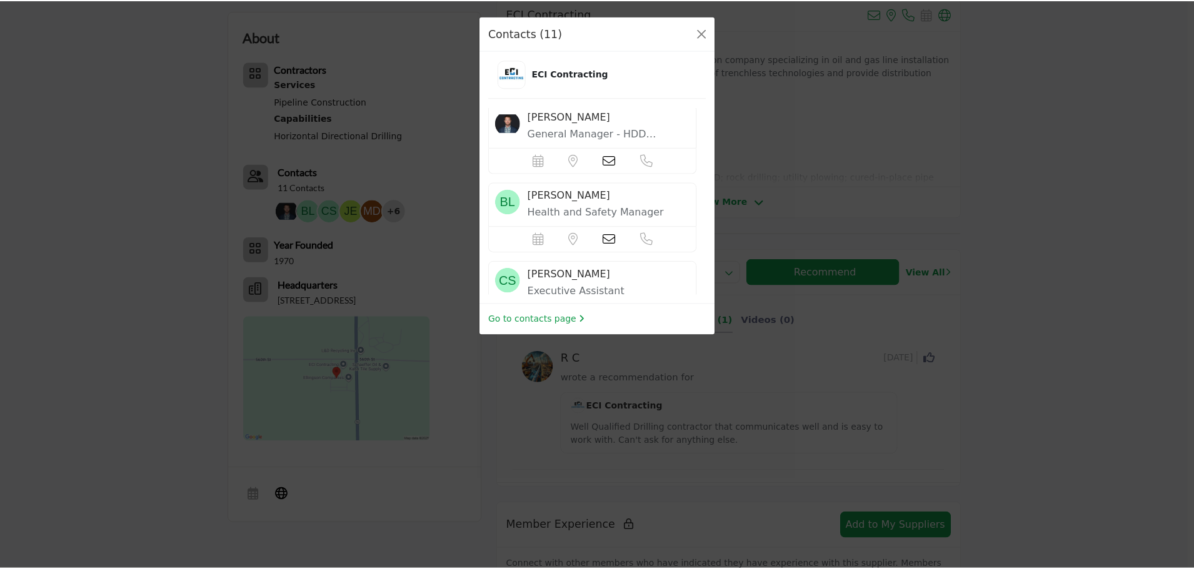
scroll to position [0, 0]
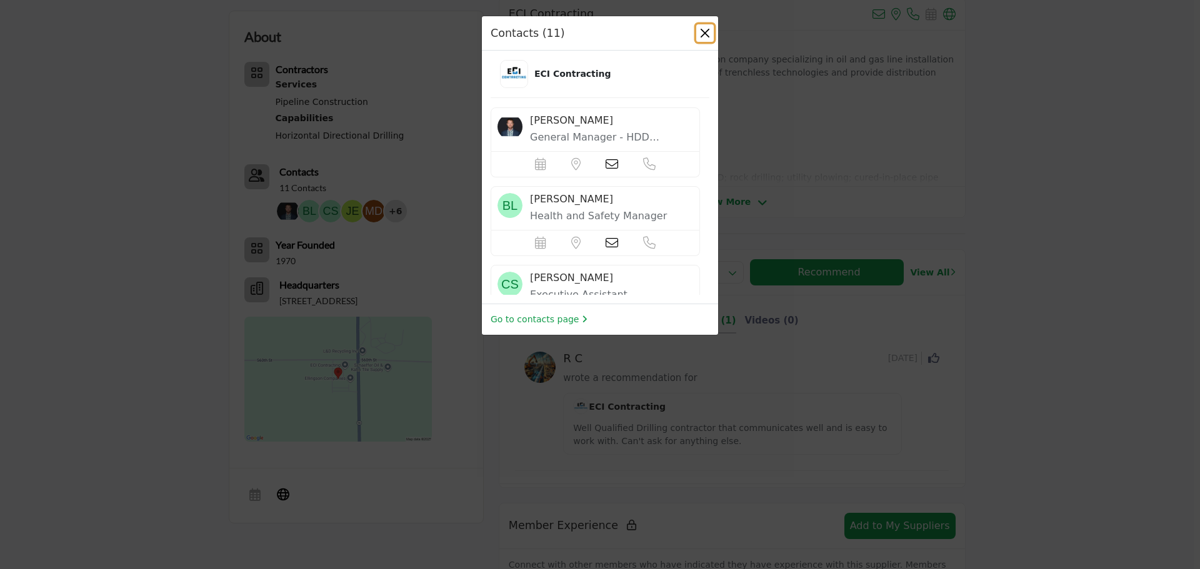
click at [700, 33] on button "Close" at bounding box center [705, 33] width 18 height 18
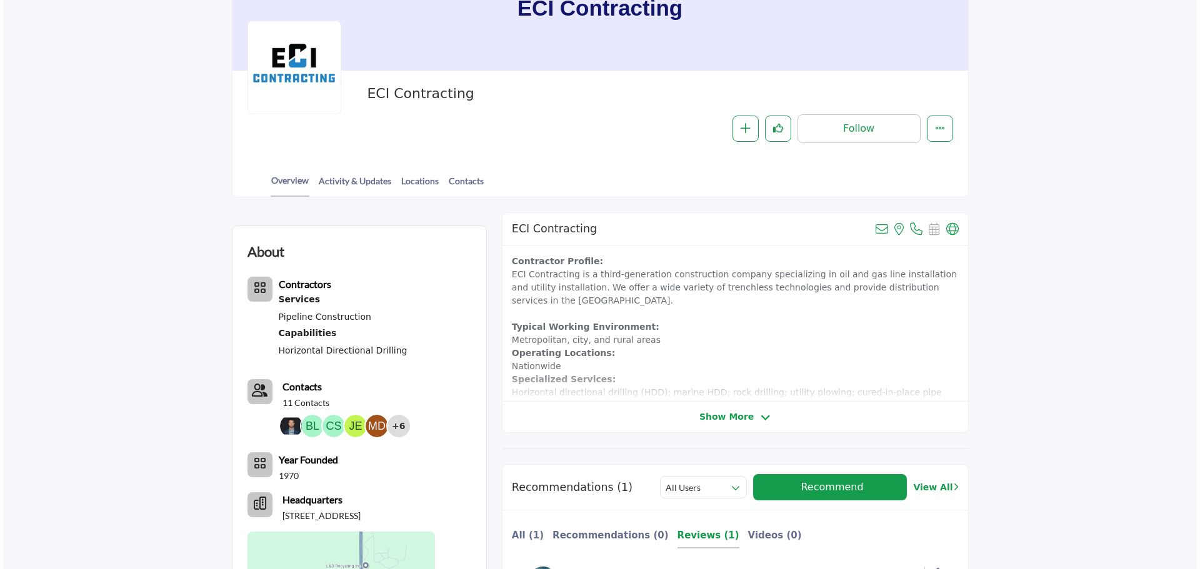
scroll to position [250, 0]
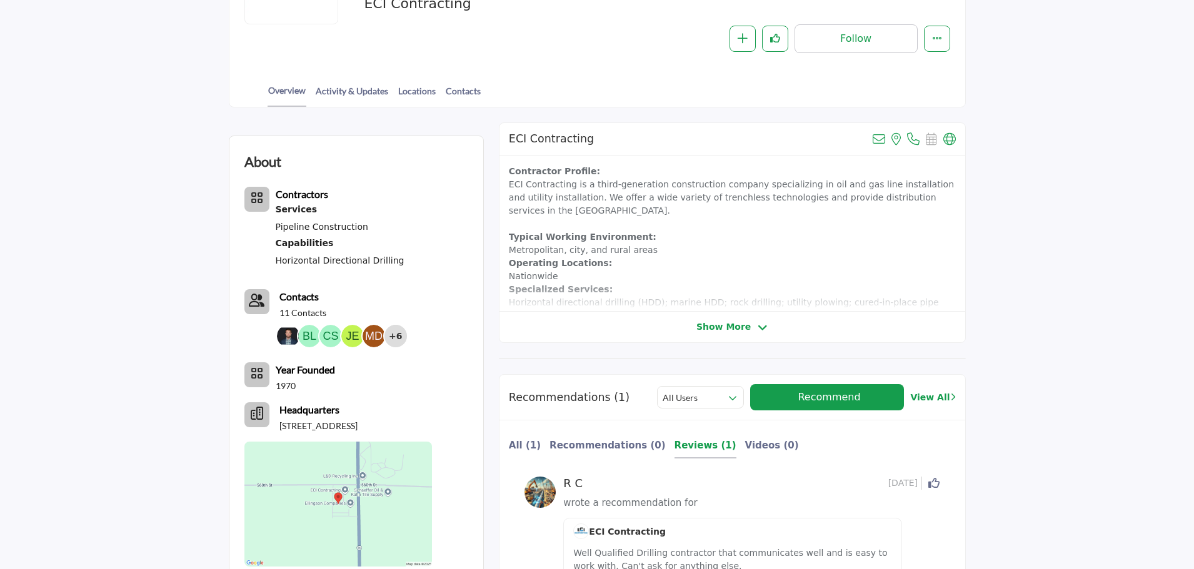
click at [395, 333] on div "+6" at bounding box center [395, 336] width 23 height 23
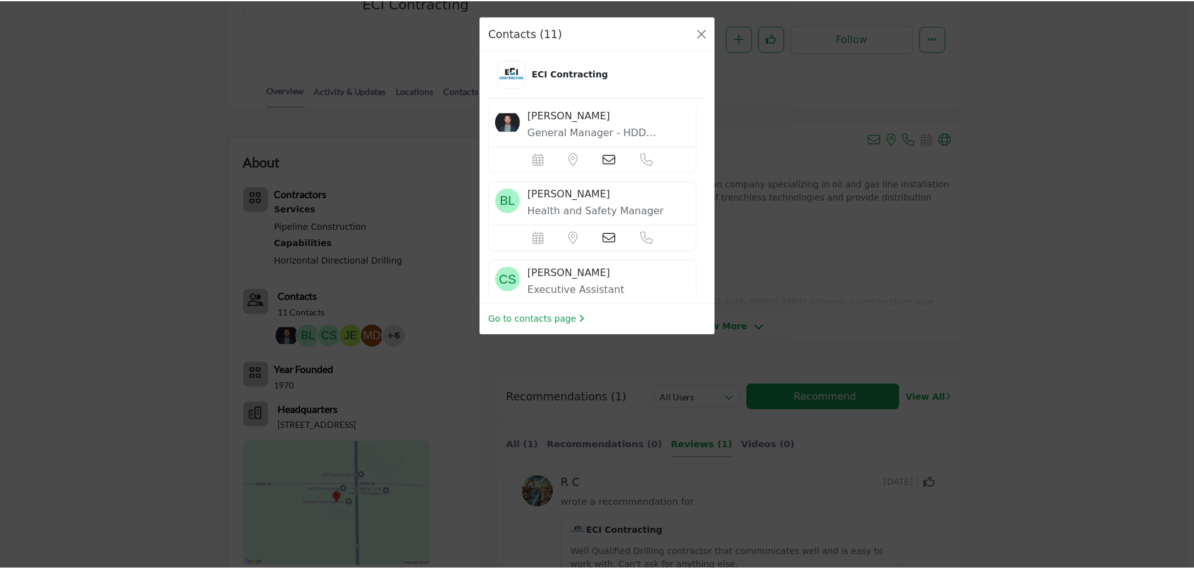
scroll to position [0, 0]
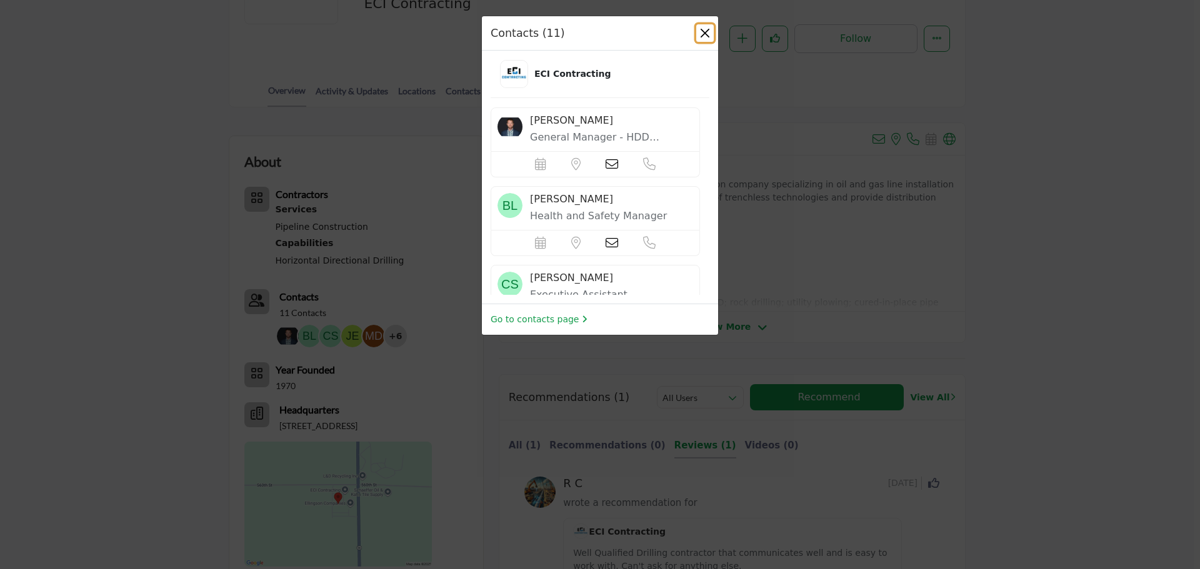
click at [714, 34] on div "Contacts (11)" at bounding box center [600, 33] width 236 height 34
click at [702, 32] on button "Close" at bounding box center [705, 33] width 18 height 18
